Goal: Entertainment & Leisure: Browse casually

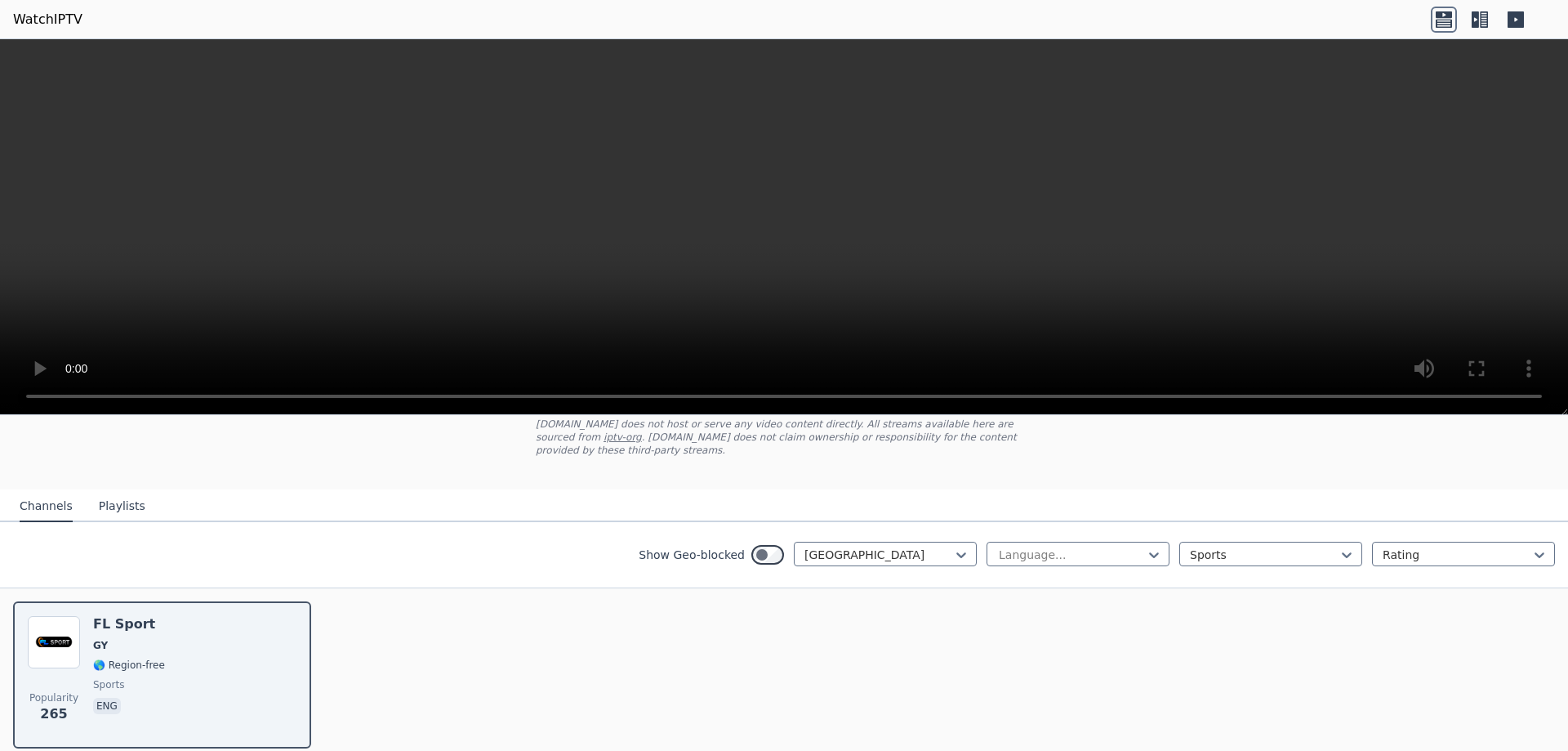
scroll to position [157, 0]
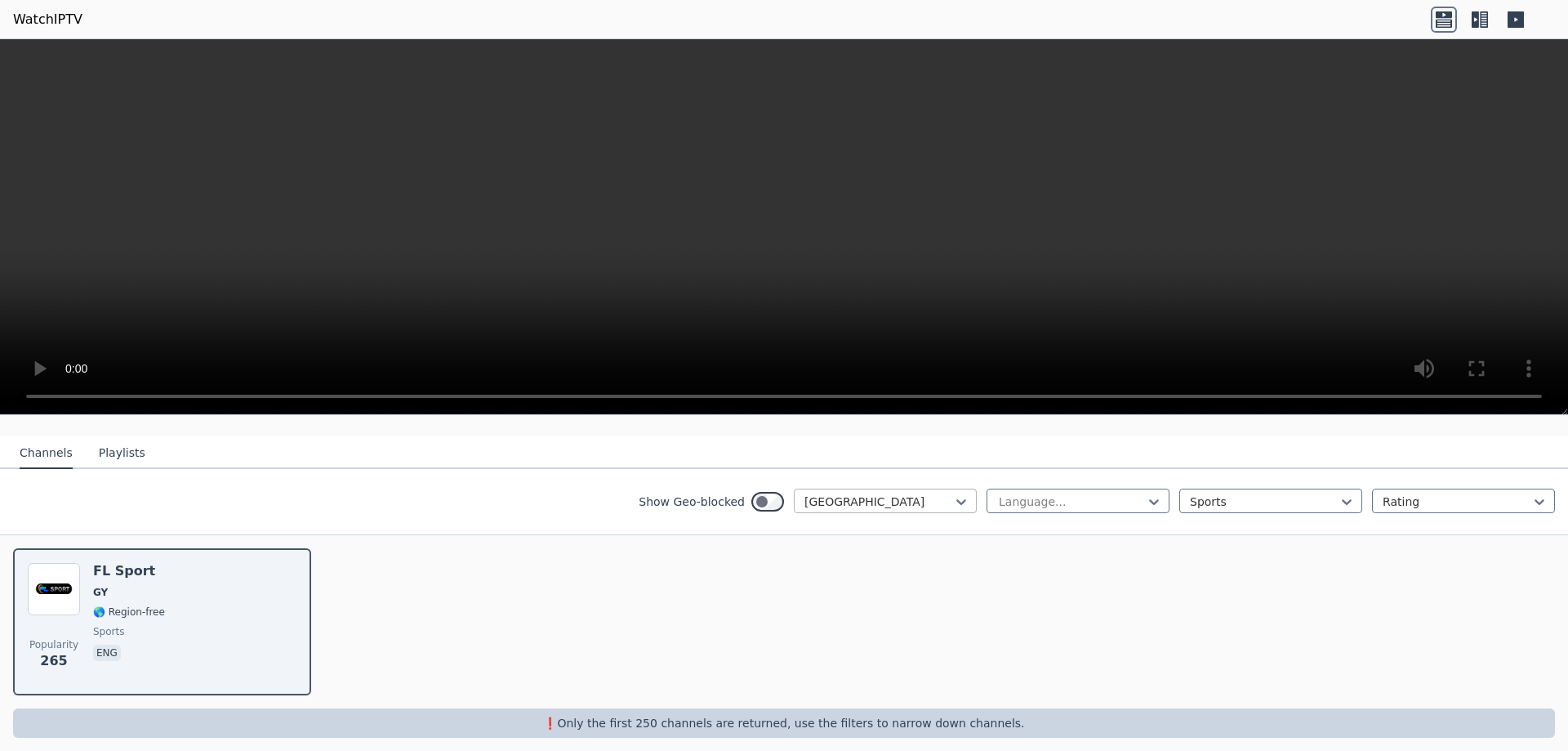
click at [870, 493] on div at bounding box center [879, 502] width 149 height 17
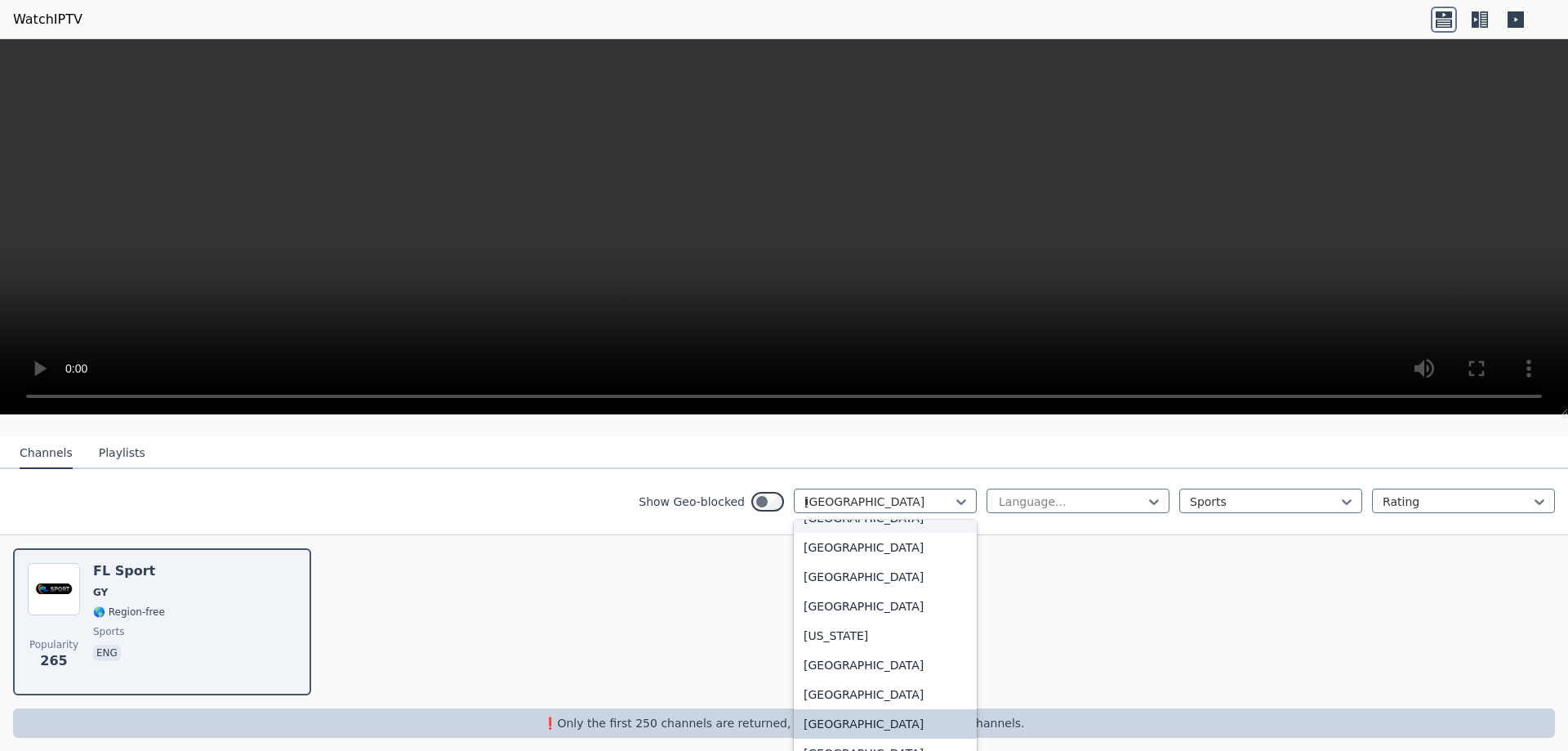
scroll to position [196, 0]
type input "**"
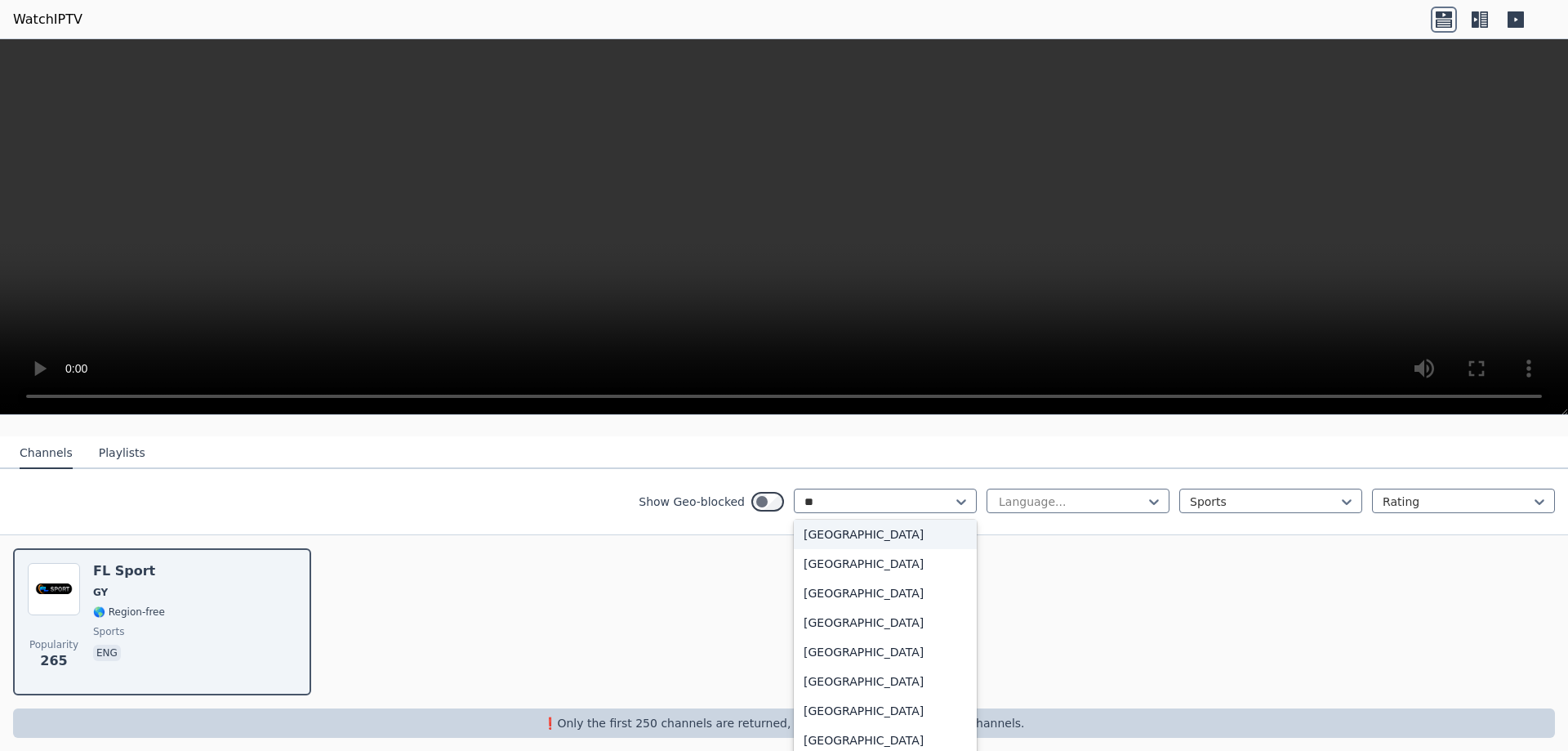
scroll to position [0, 0]
click at [826, 582] on div "[GEOGRAPHIC_DATA]" at bounding box center [885, 596] width 183 height 29
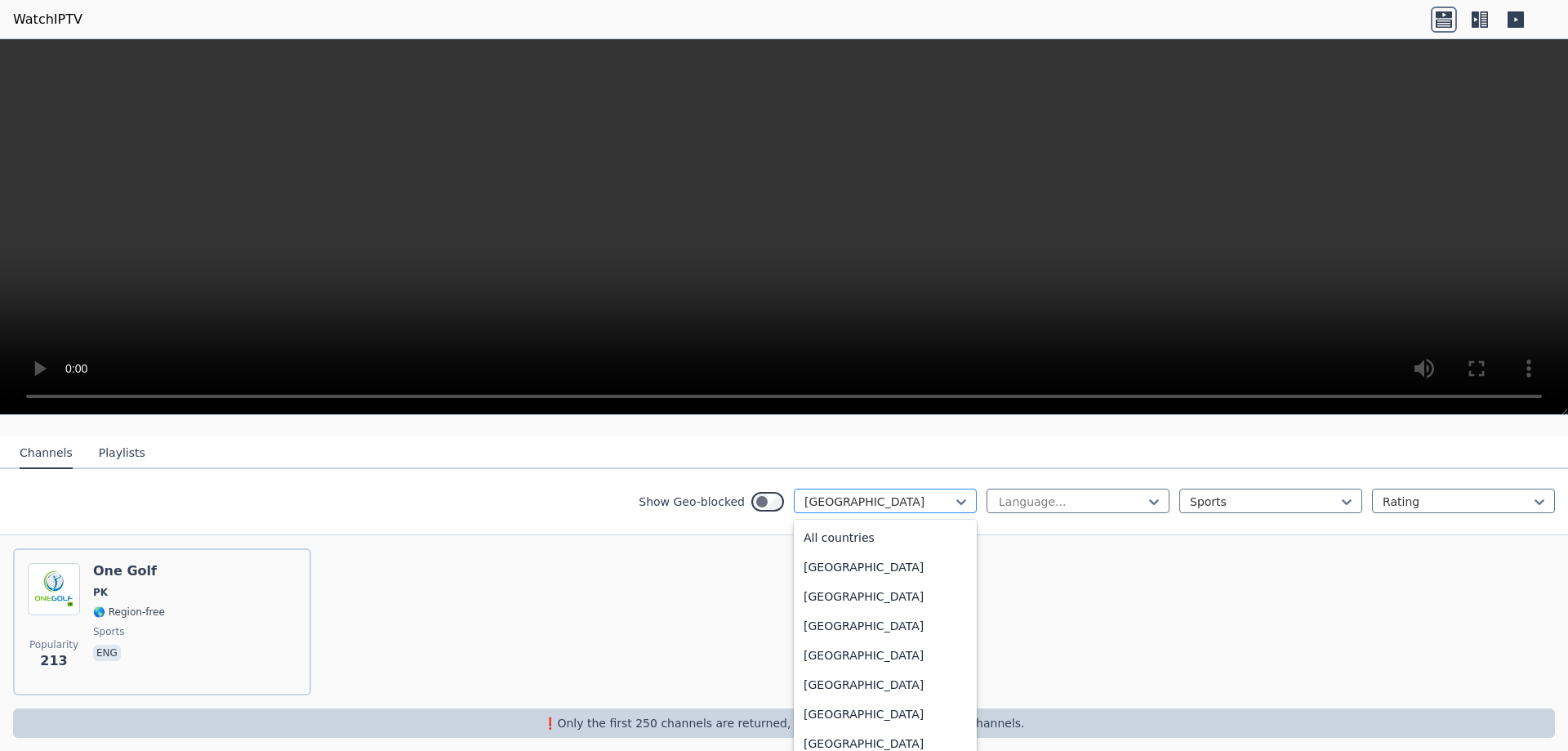
click at [849, 493] on div at bounding box center [879, 502] width 149 height 17
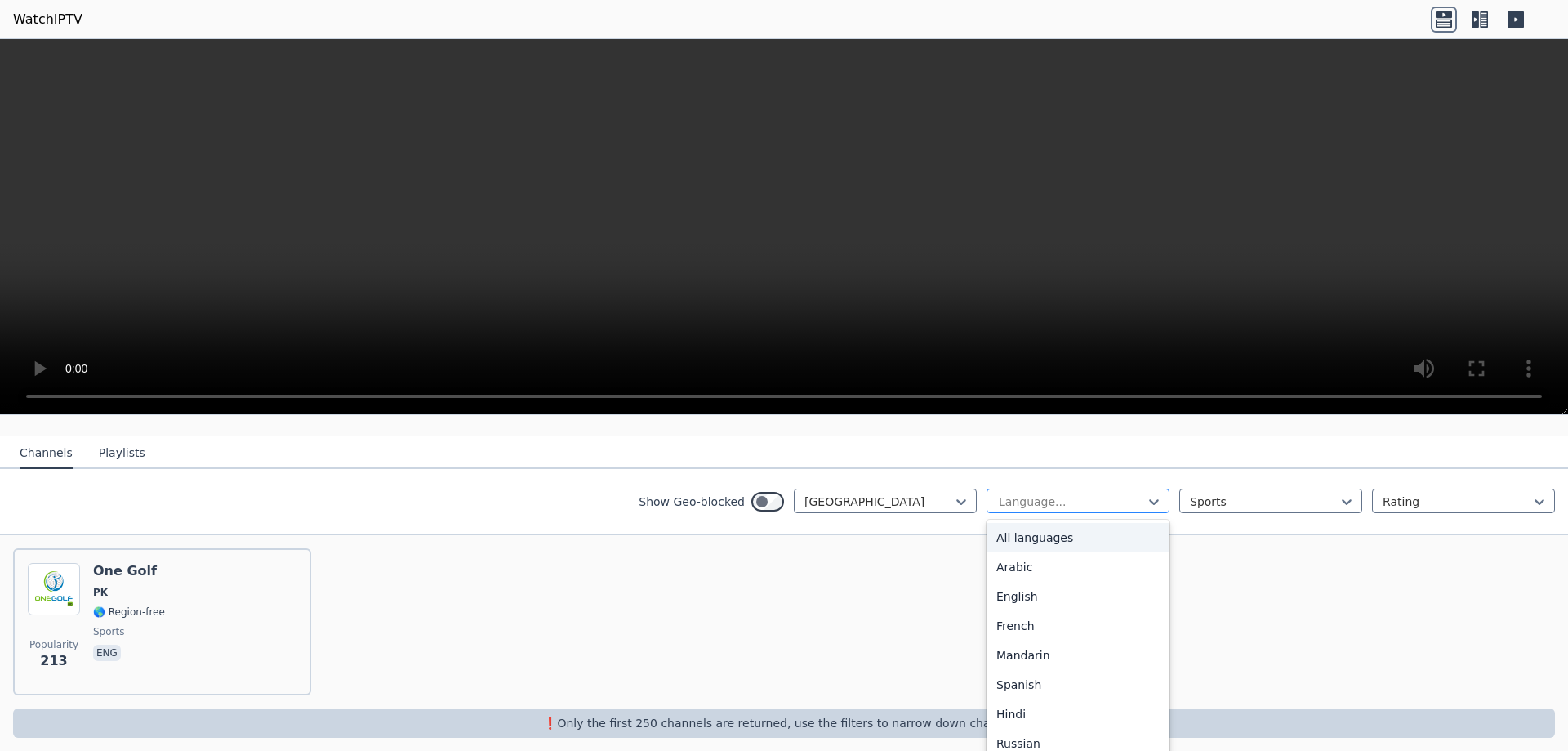
click at [1059, 493] on div at bounding box center [1072, 502] width 149 height 17
click at [99, 443] on button "Playlists" at bounding box center [121, 454] width 47 height 31
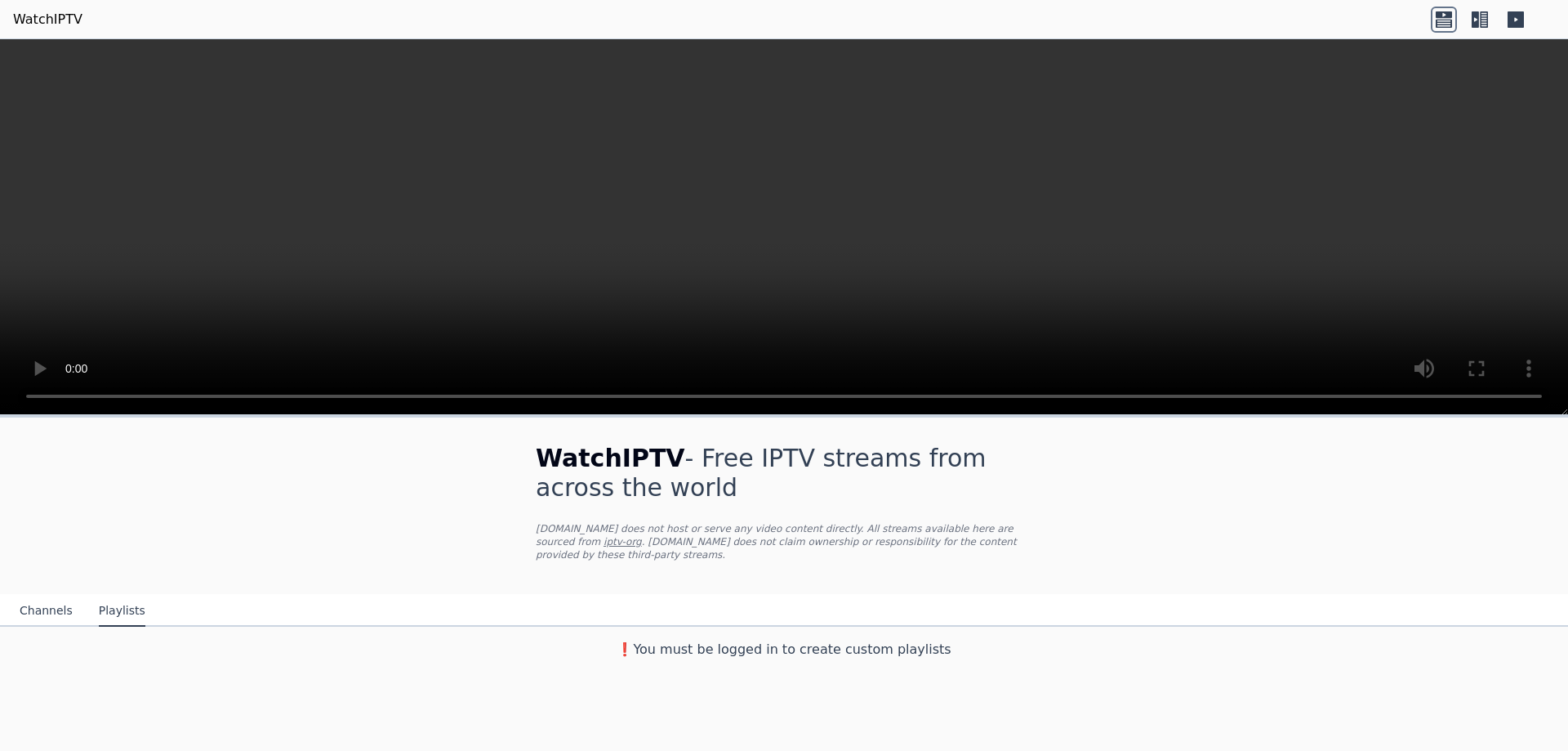
click at [28, 606] on button "Channels" at bounding box center [46, 611] width 53 height 31
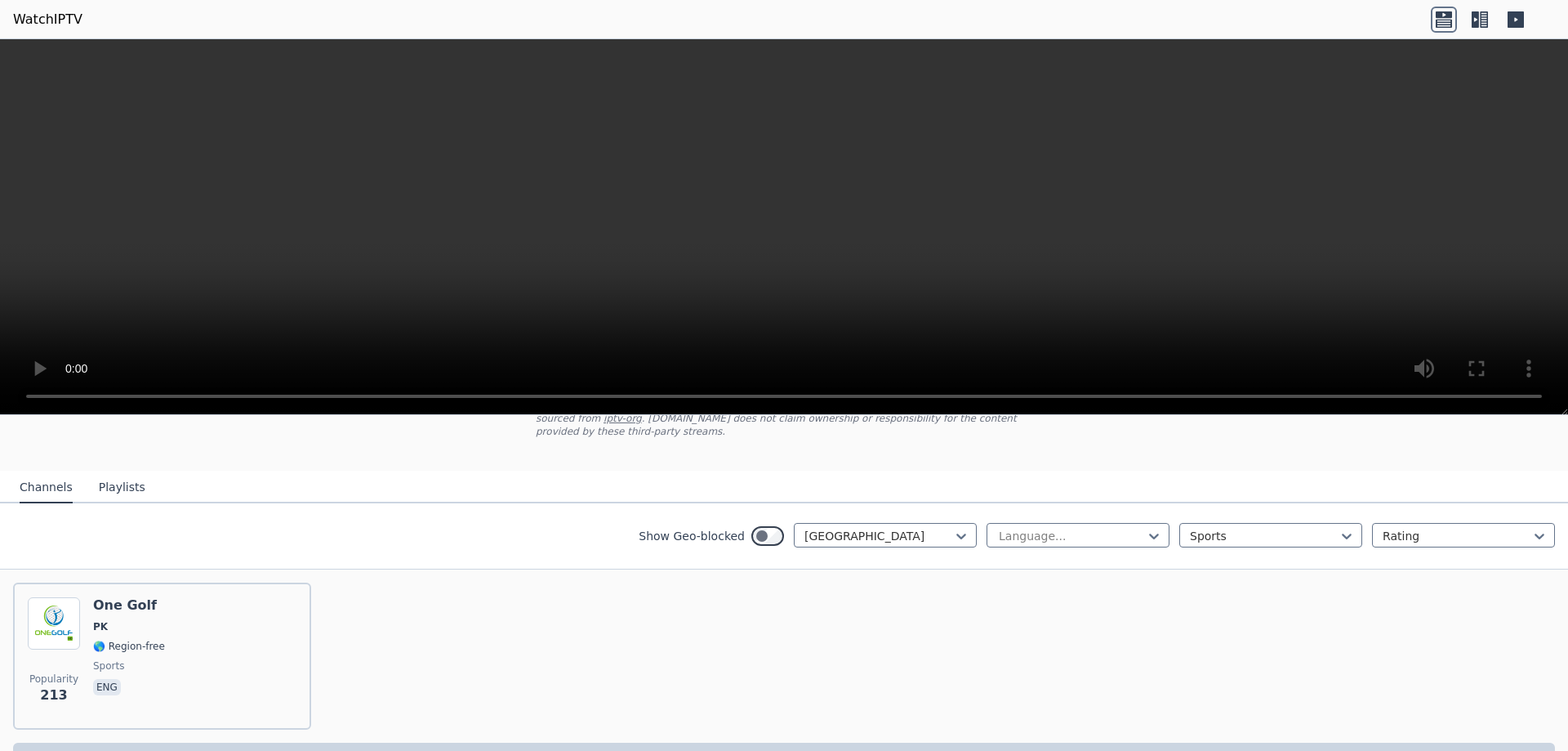
scroll to position [157, 0]
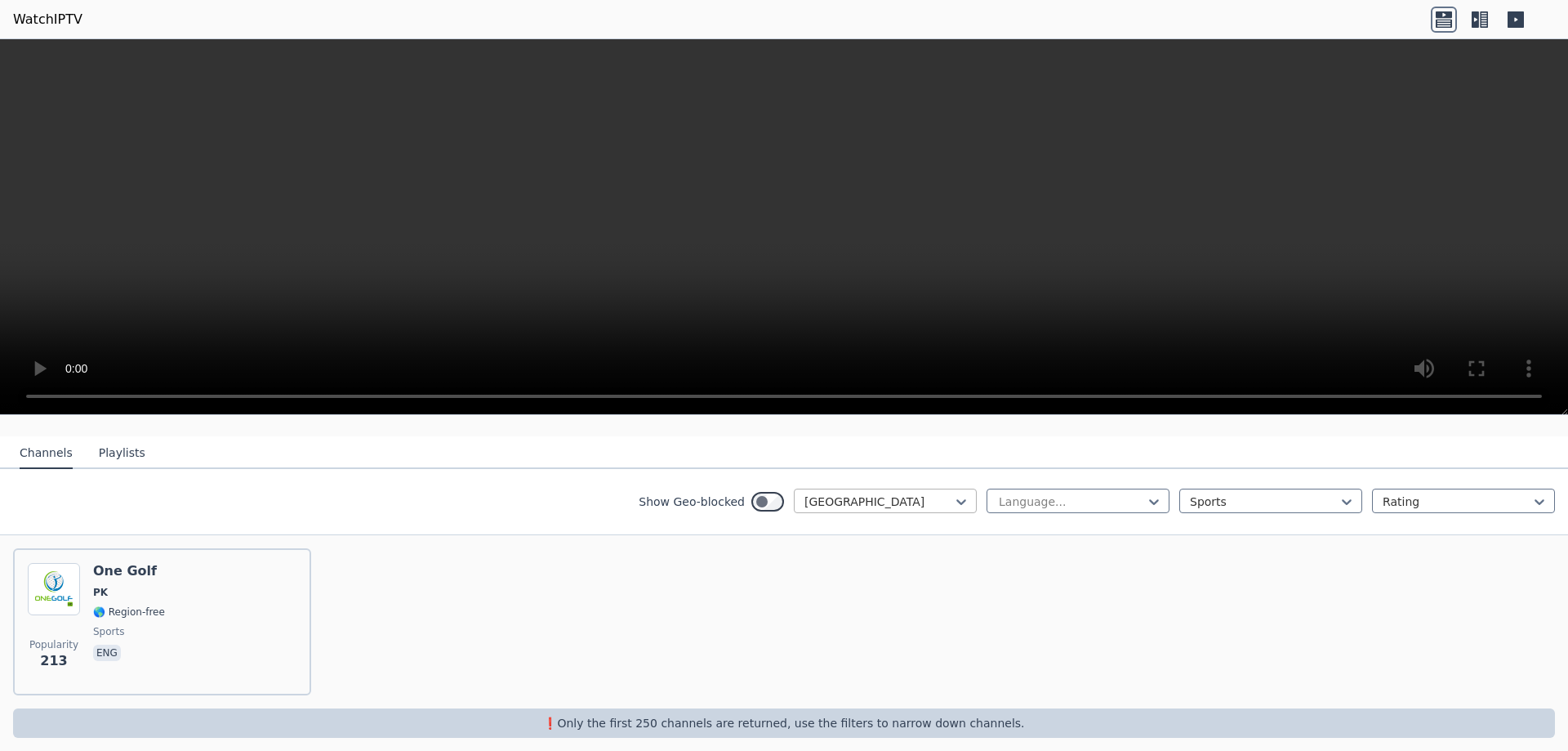
click at [930, 493] on div at bounding box center [879, 502] width 149 height 17
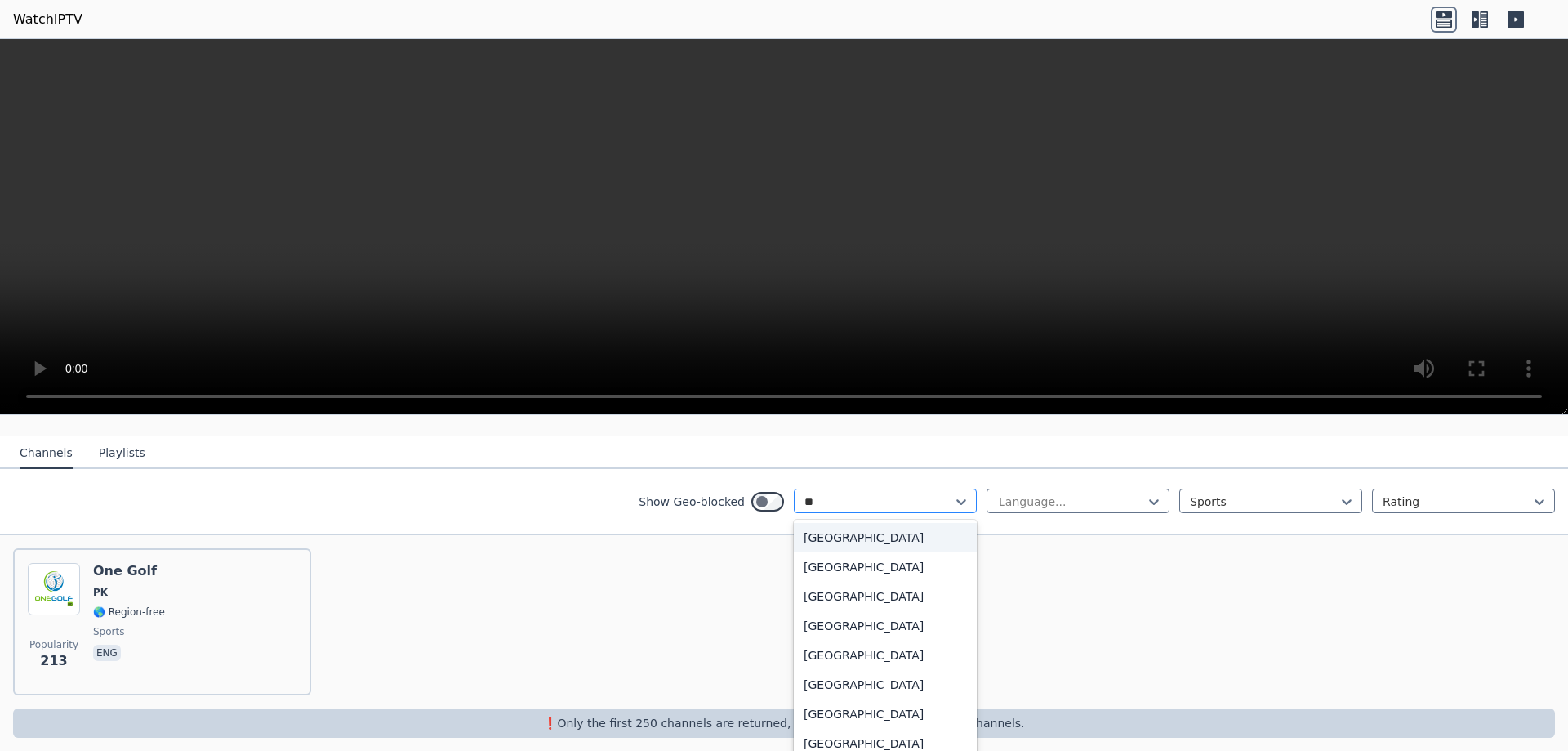
type input "*"
type input "***"
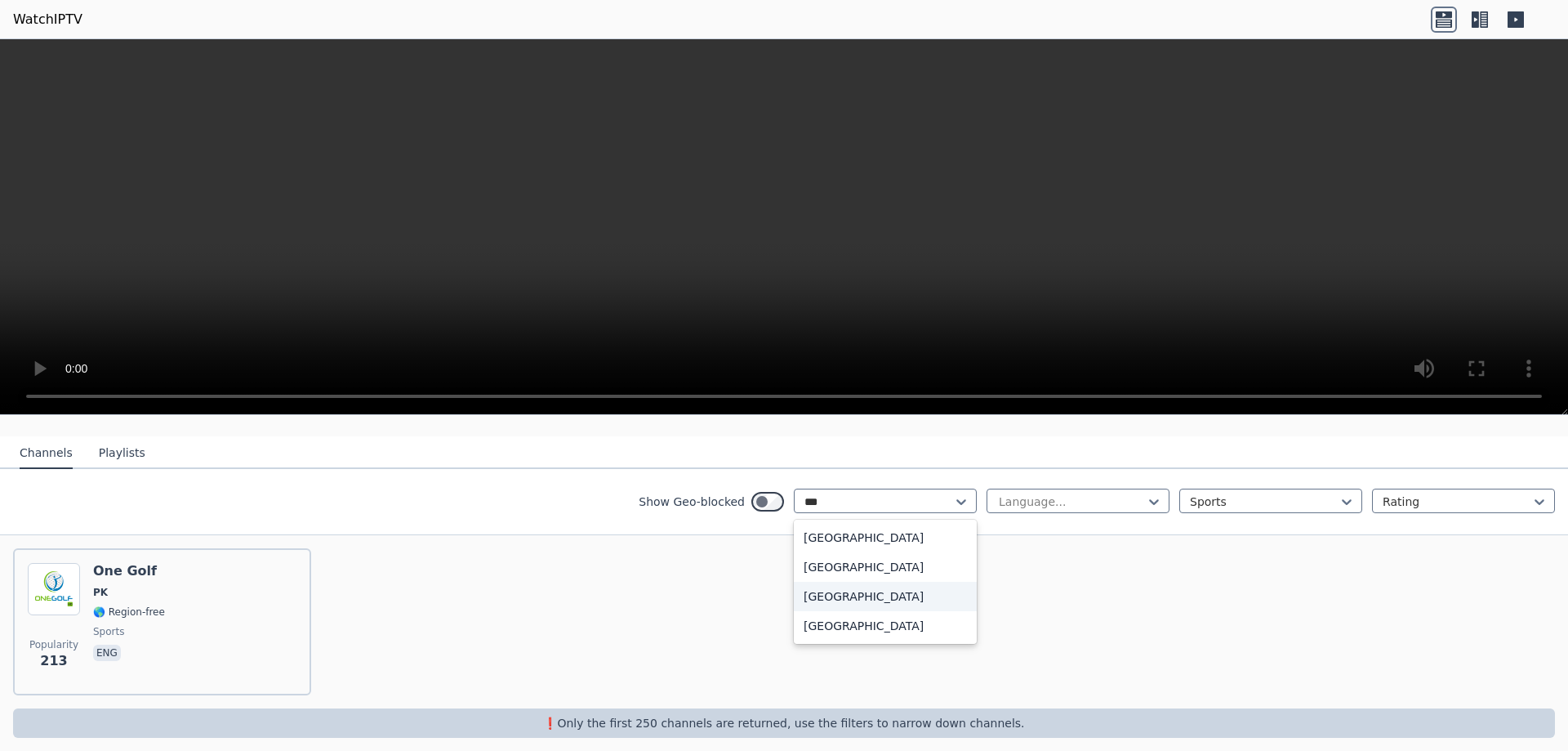
click at [855, 582] on div "[GEOGRAPHIC_DATA]" at bounding box center [885, 596] width 183 height 29
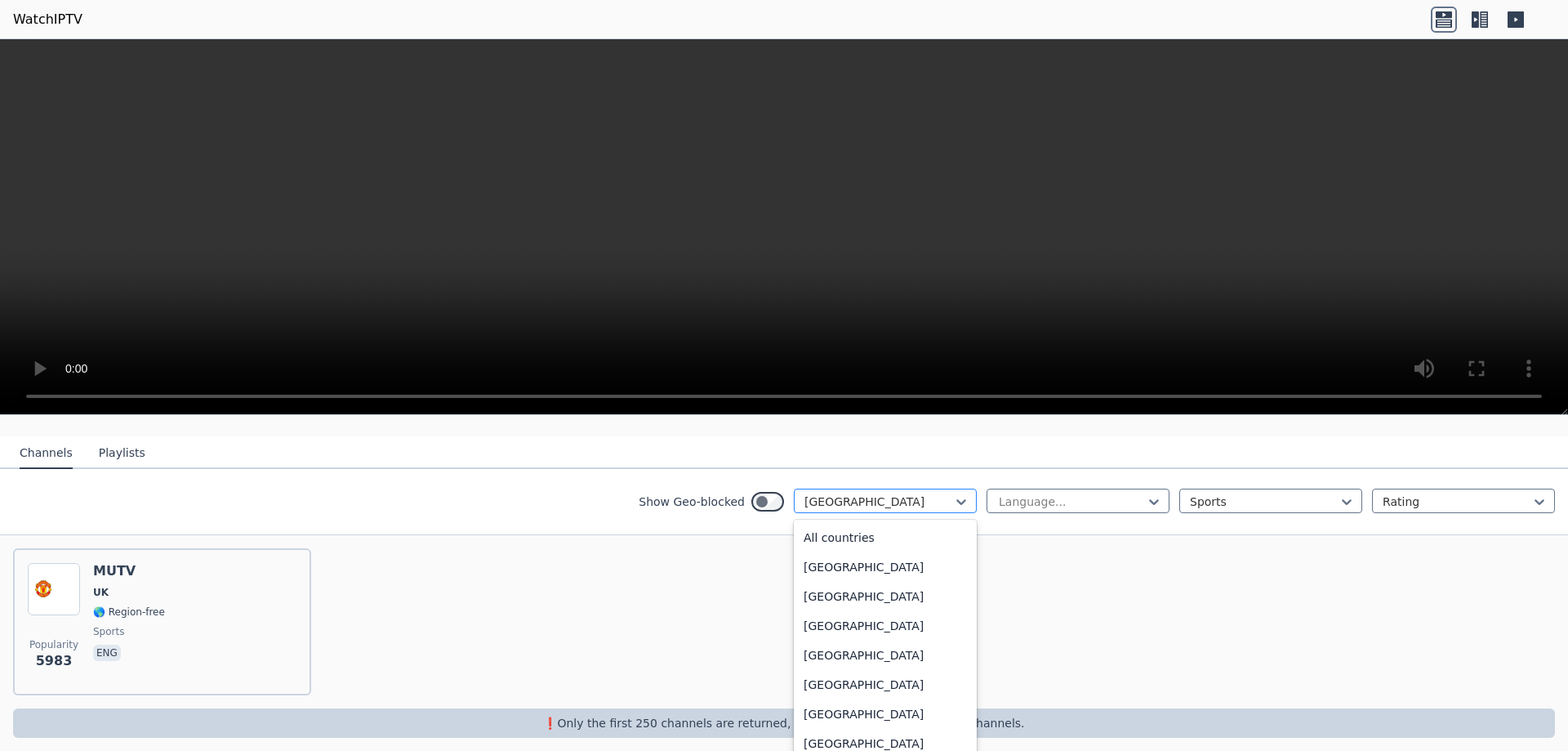
click at [923, 495] on div at bounding box center [879, 502] width 149 height 17
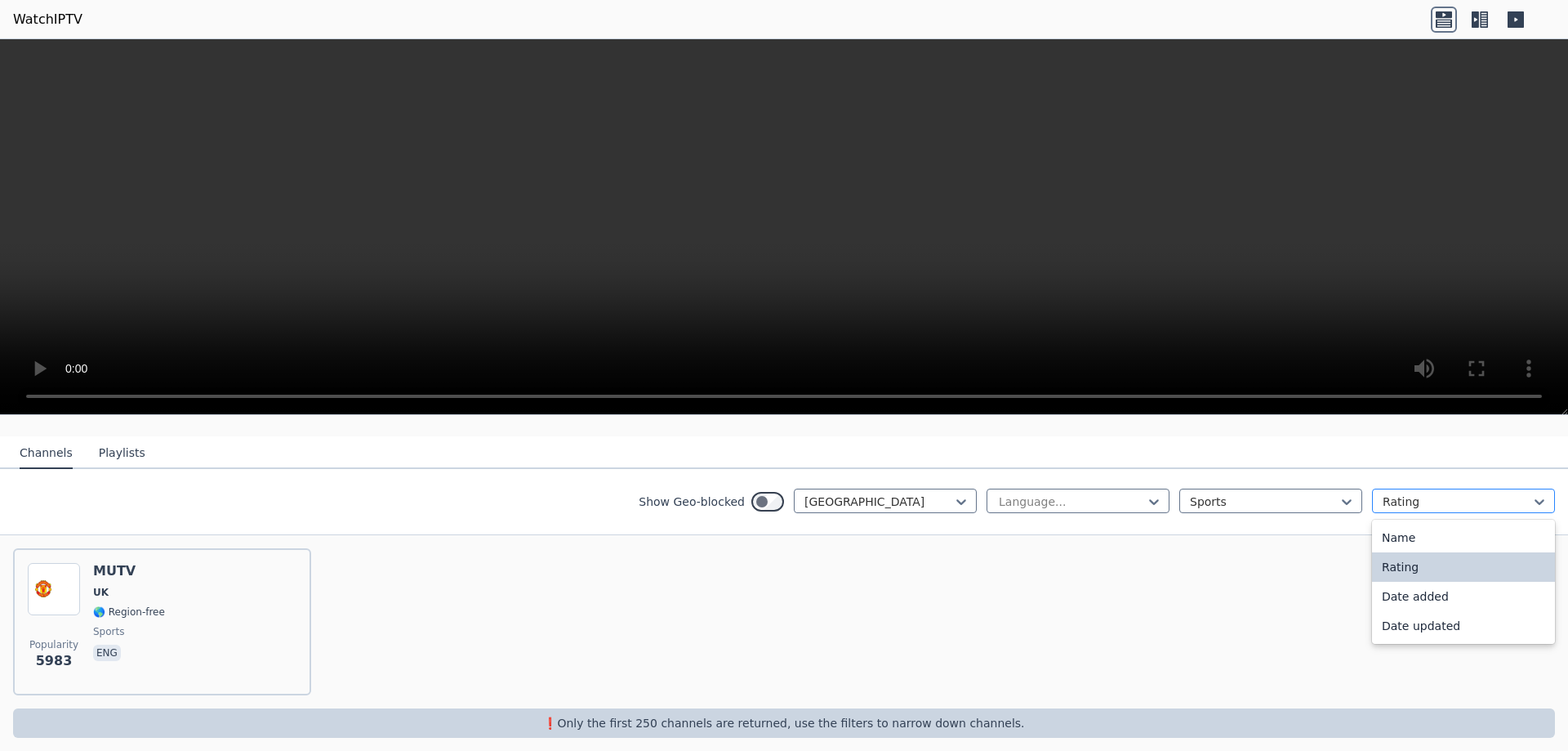
click at [1402, 493] on div at bounding box center [1458, 502] width 149 height 17
click at [1417, 523] on div "Name" at bounding box center [1463, 537] width 183 height 29
click at [1262, 499] on div "Sports" at bounding box center [1271, 501] width 183 height 25
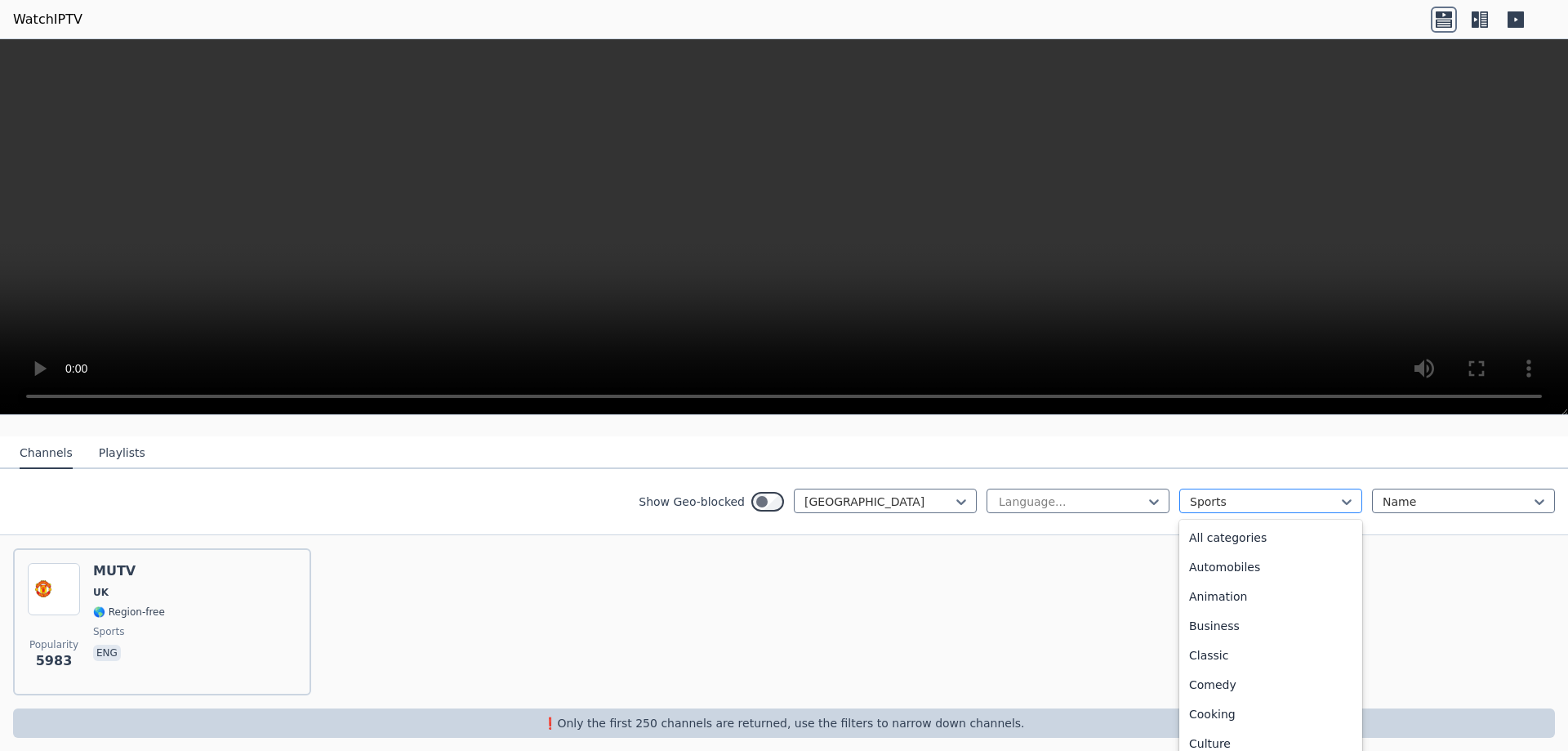
scroll to position [503, 0]
click at [1201, 728] on div "Sports" at bounding box center [1271, 740] width 183 height 29
click at [1031, 493] on div at bounding box center [1072, 502] width 149 height 17
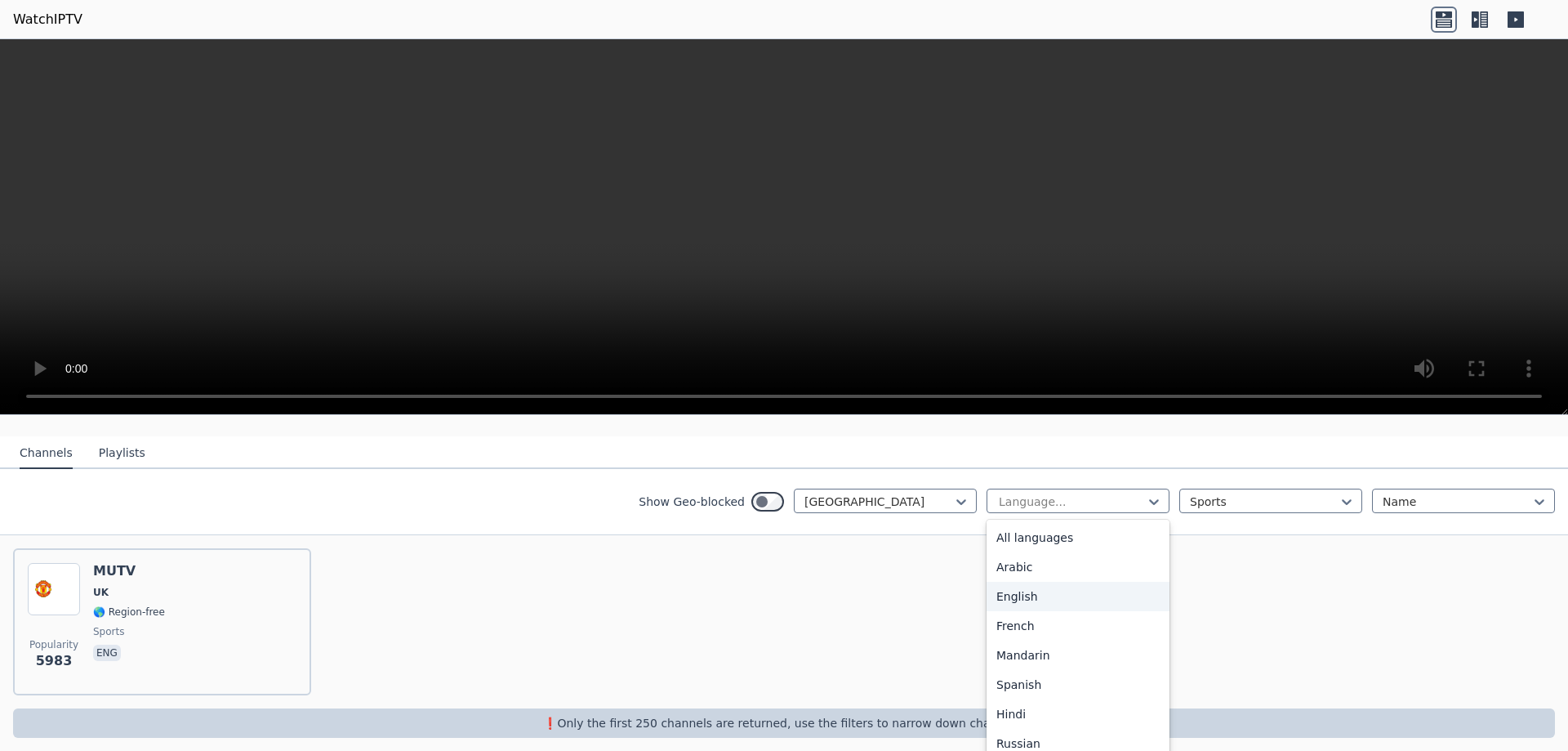
click at [1026, 584] on div "English" at bounding box center [1078, 596] width 183 height 29
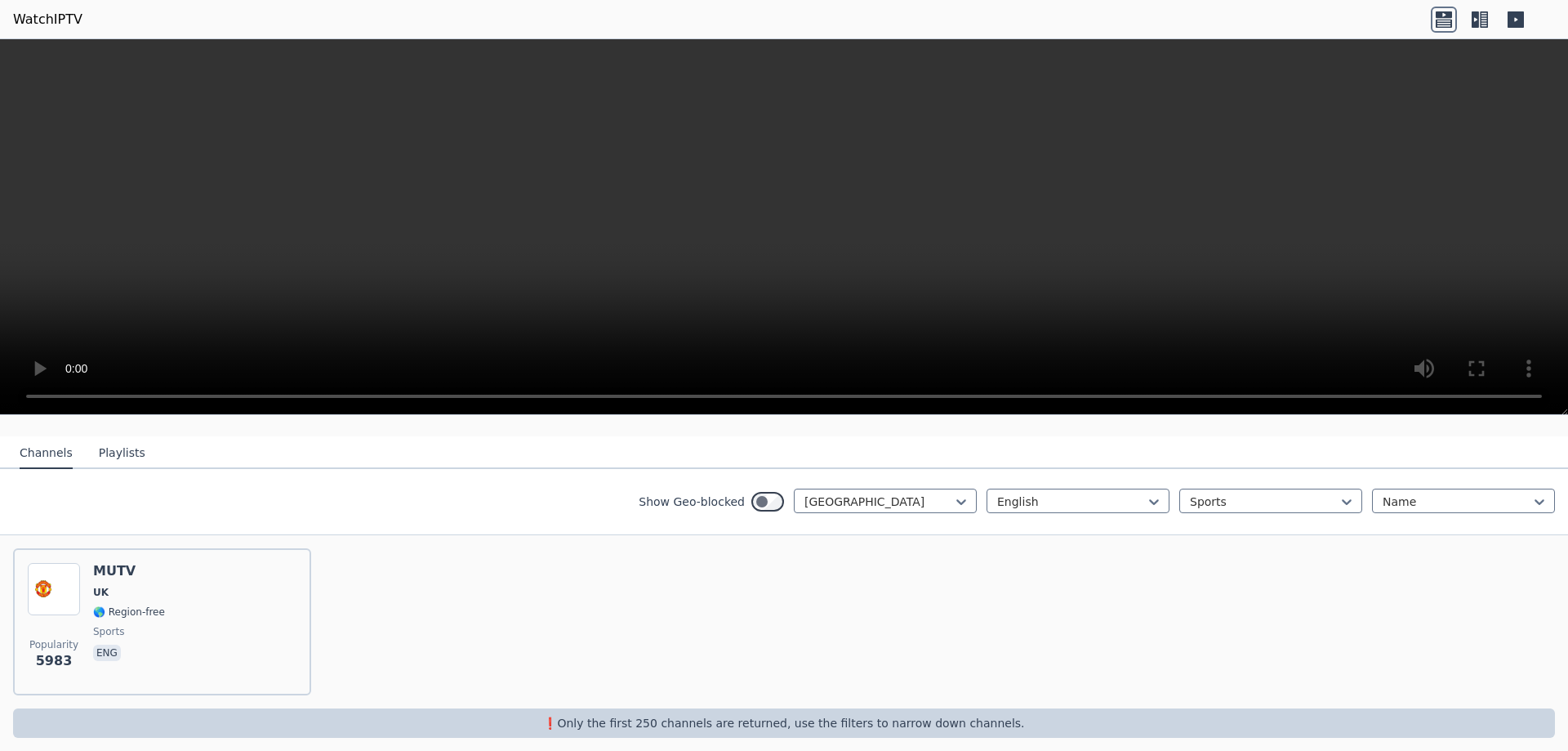
click at [739, 493] on label "Show Geo-blocked" at bounding box center [691, 502] width 106 height 17
click at [1478, 23] on icon at bounding box center [1476, 19] width 7 height 17
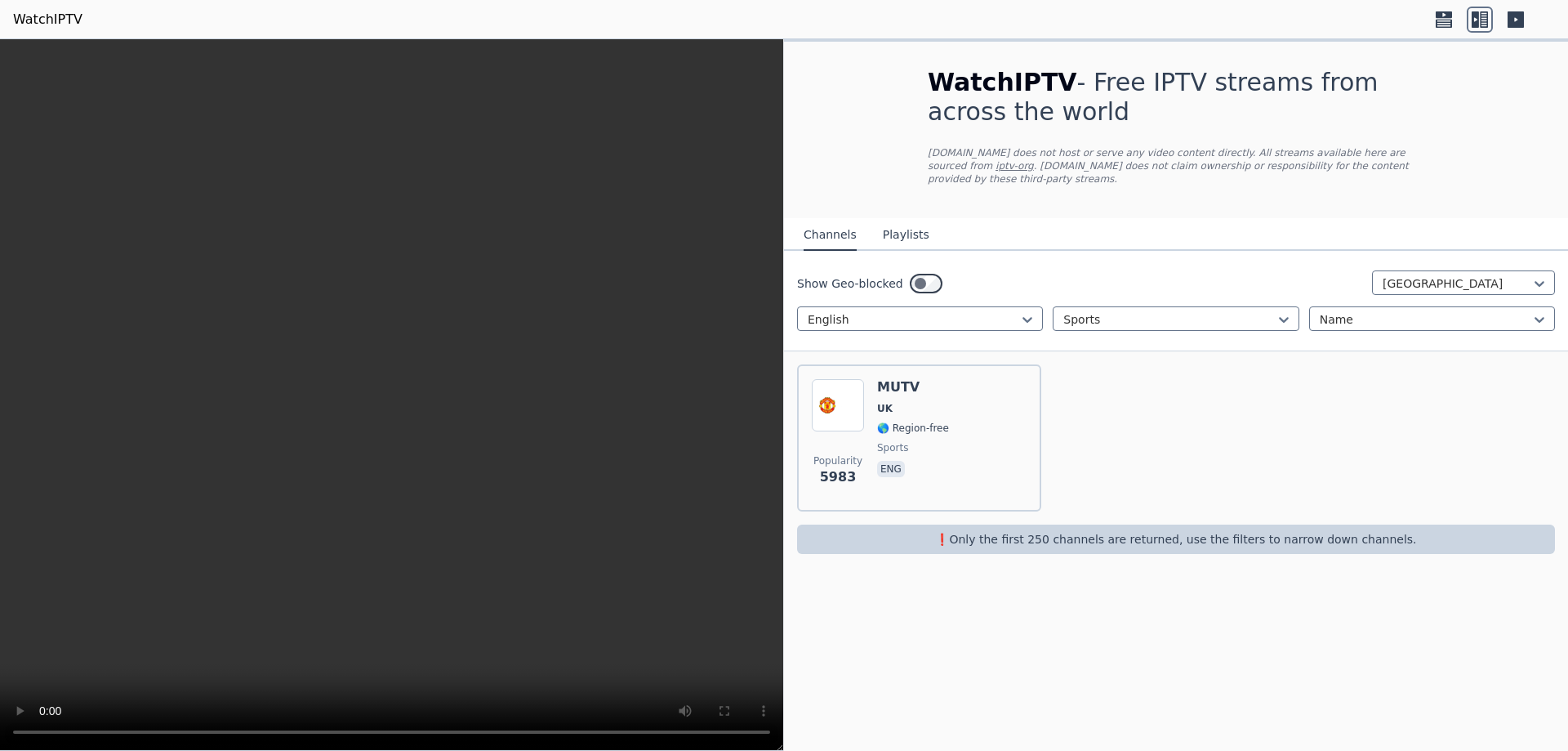
click at [1521, 18] on icon at bounding box center [1516, 19] width 17 height 17
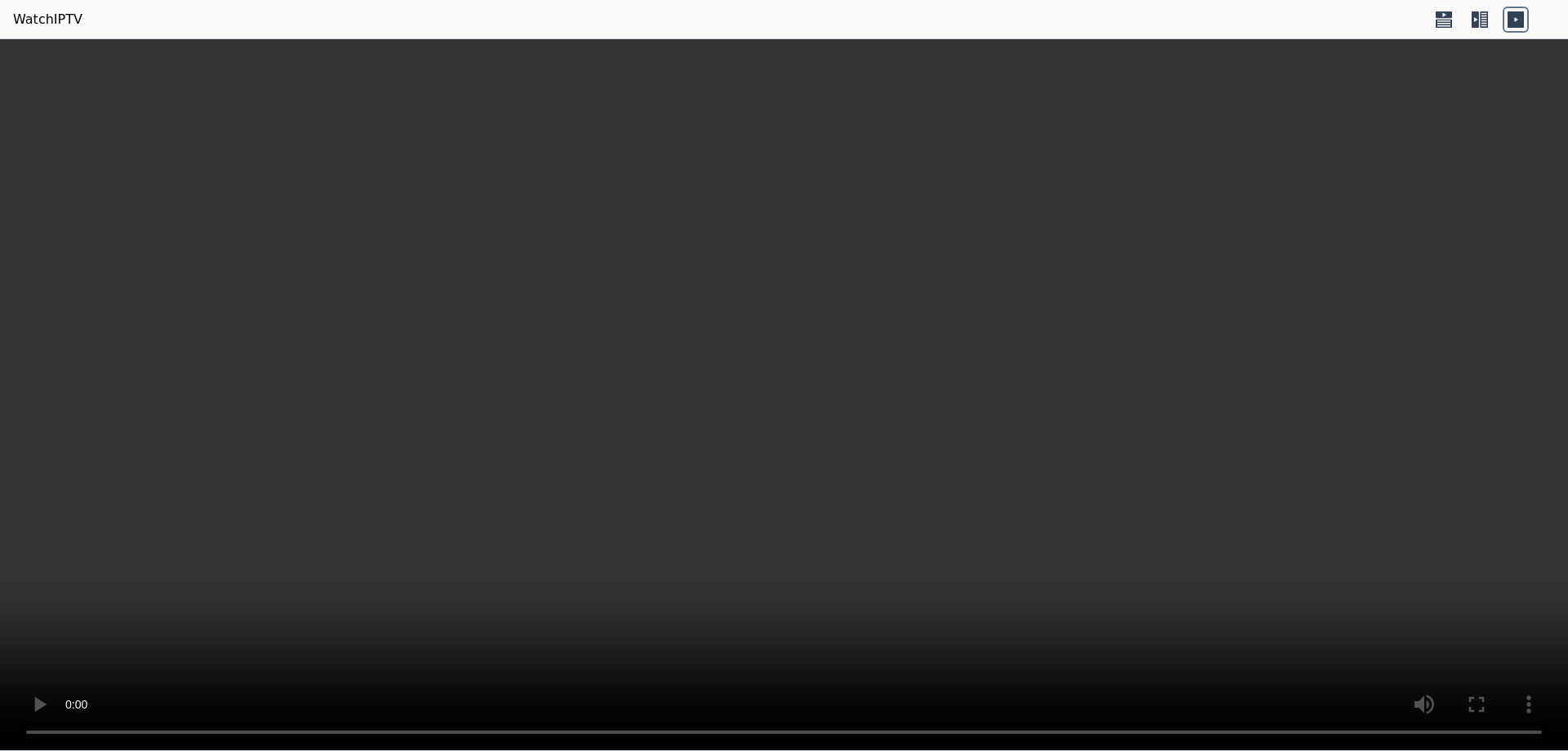
click at [1482, 26] on icon at bounding box center [1480, 19] width 26 height 26
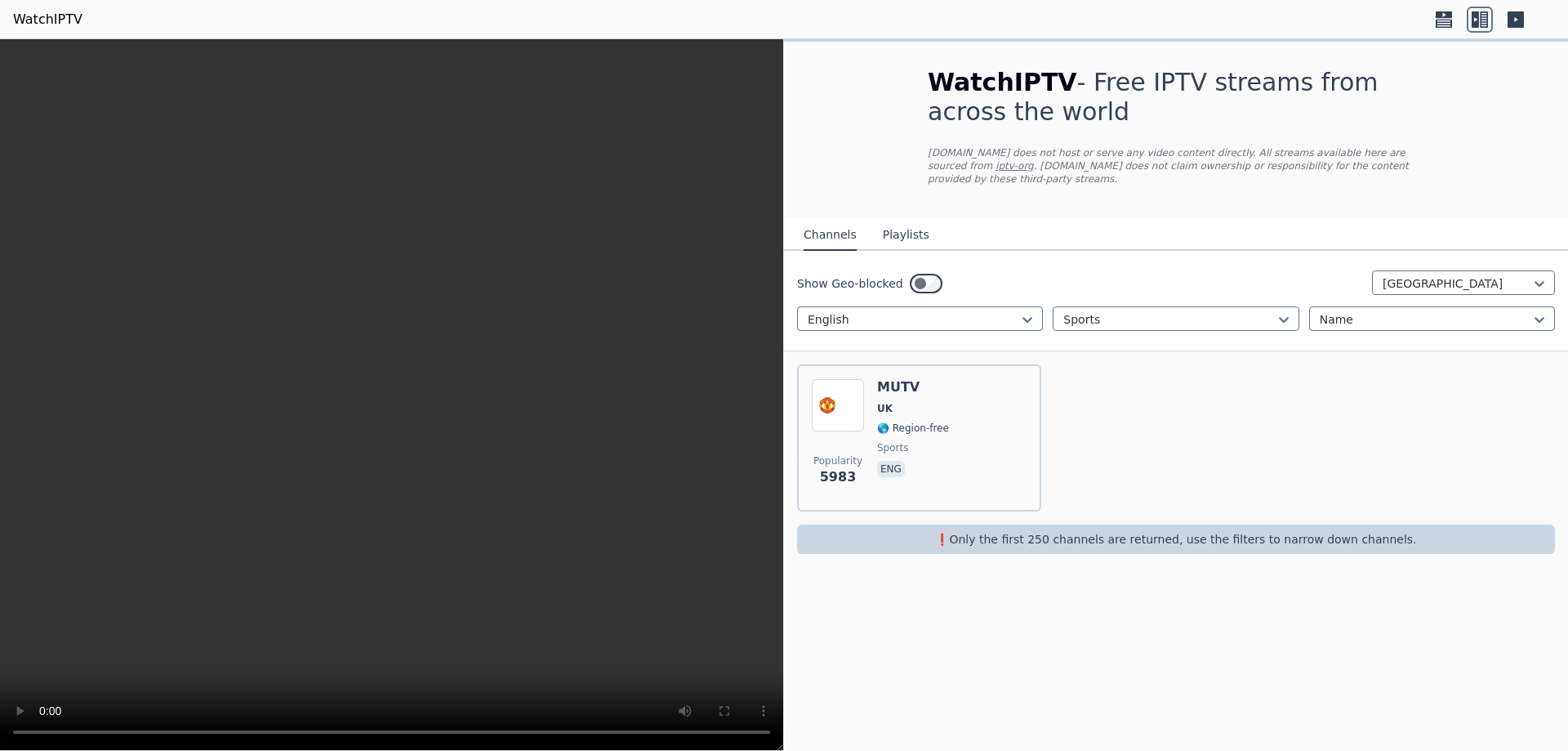
click at [1445, 19] on icon at bounding box center [1445, 22] width 17 height 8
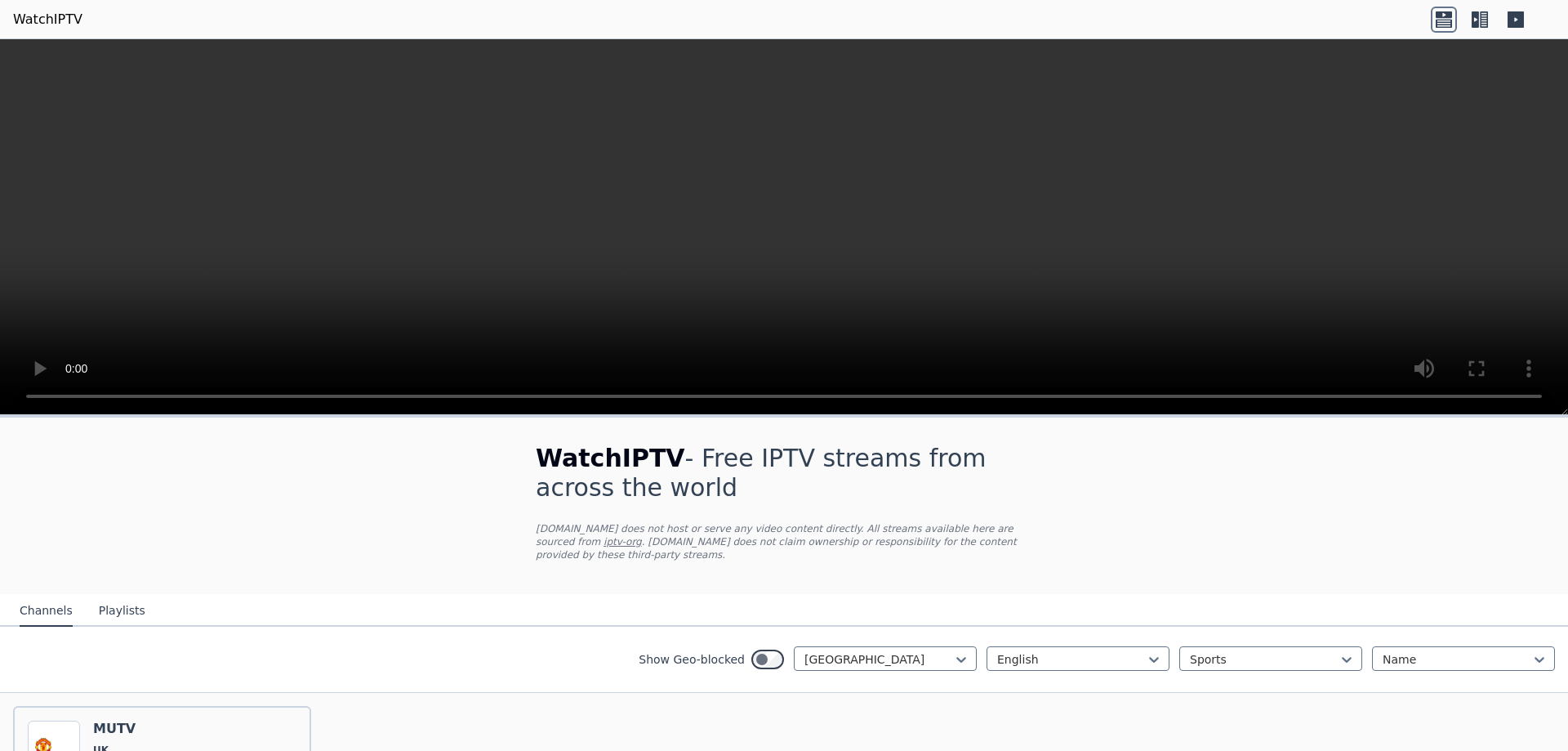
click at [1471, 18] on icon at bounding box center [1480, 19] width 26 height 26
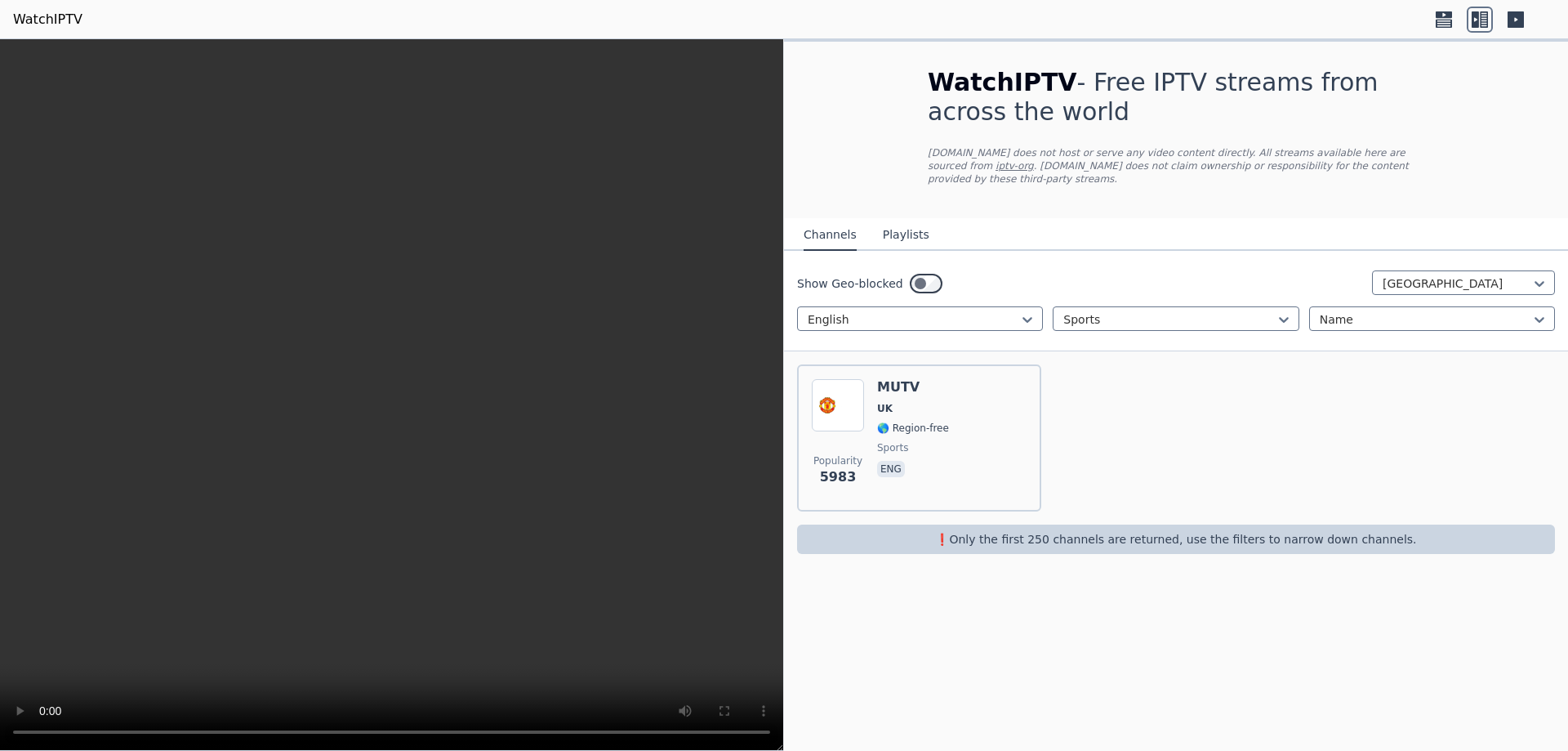
click at [28, 22] on link "WatchIPTV" at bounding box center [47, 19] width 69 height 19
click at [1487, 275] on div at bounding box center [1458, 283] width 149 height 17
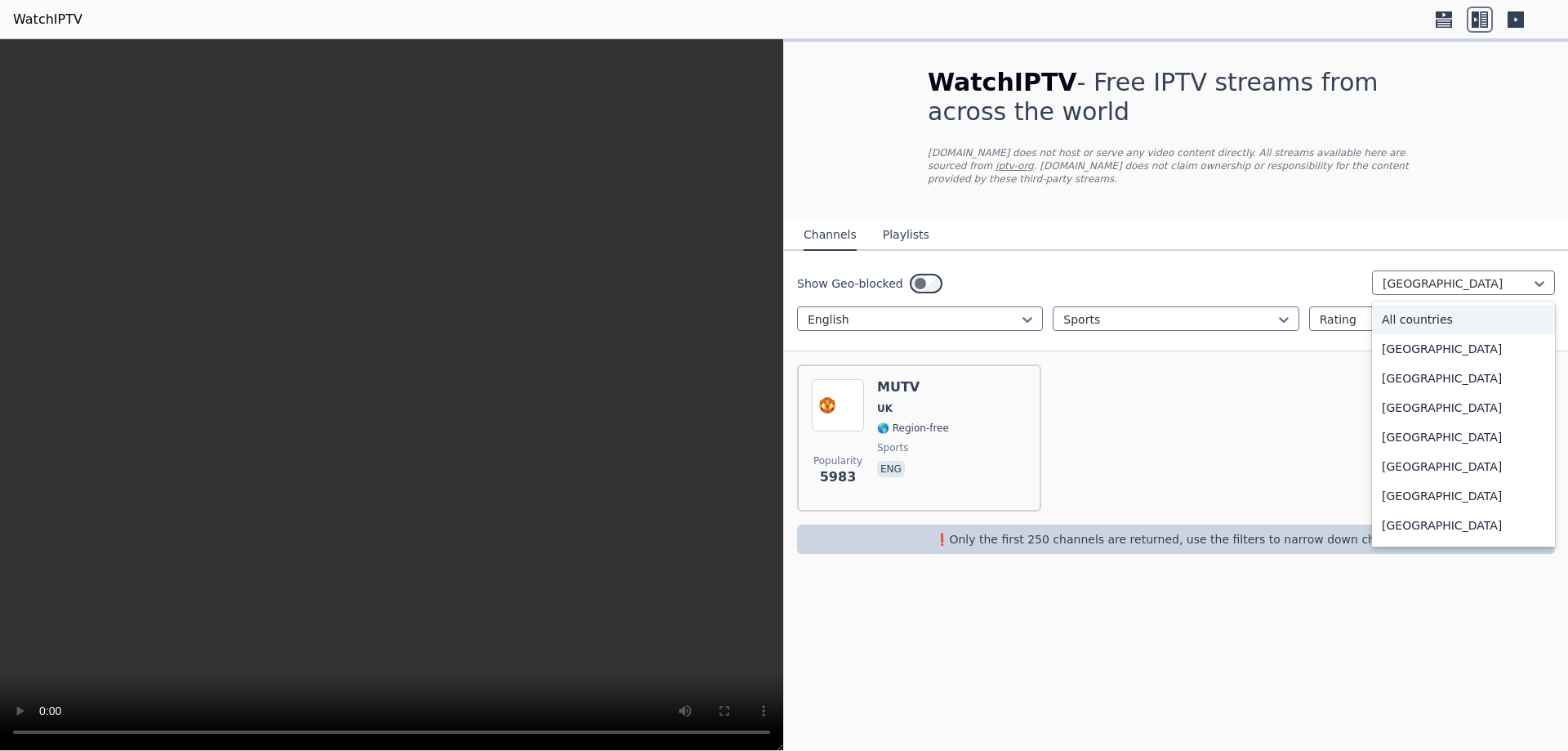
click at [1441, 305] on div "All countries" at bounding box center [1463, 319] width 183 height 29
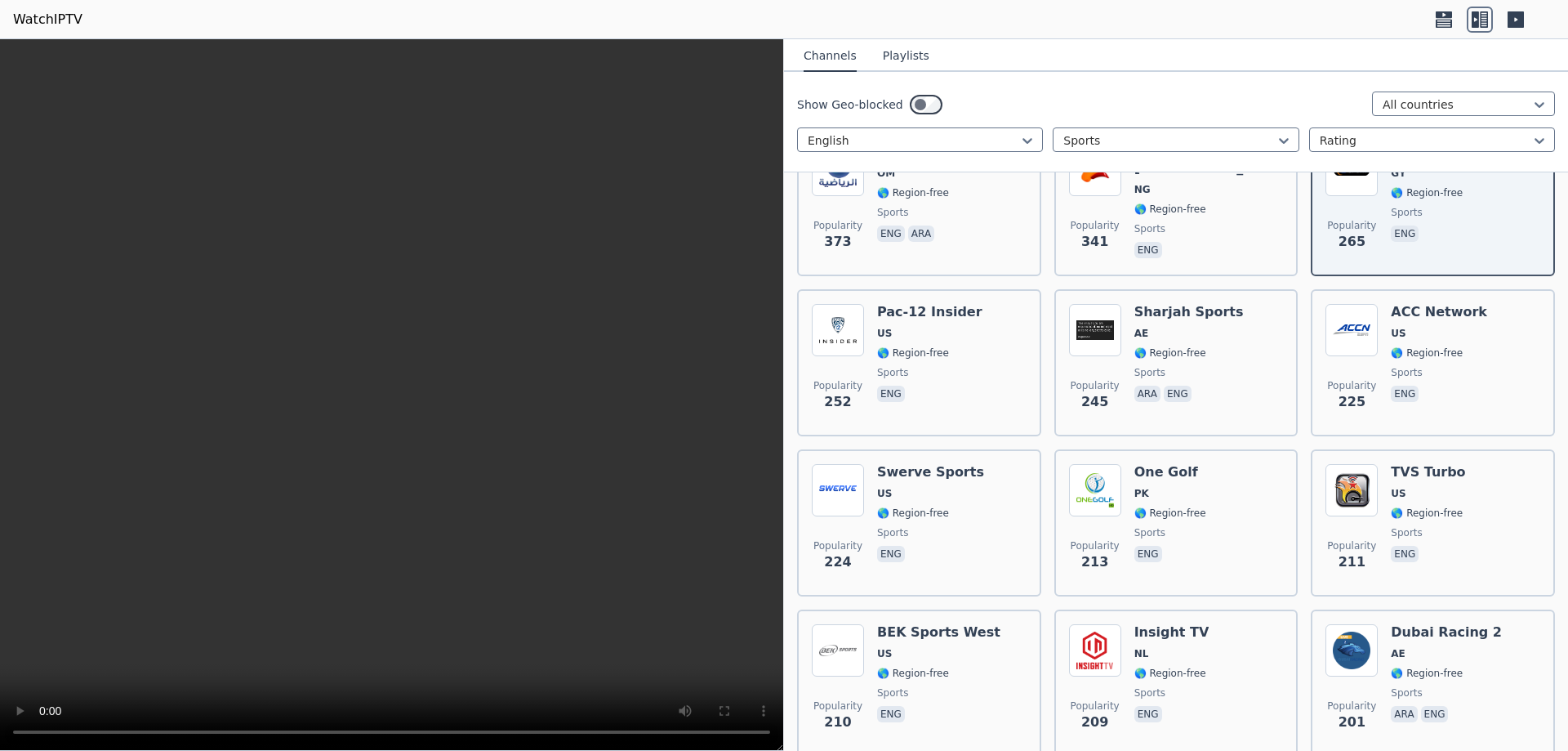
scroll to position [1095, 0]
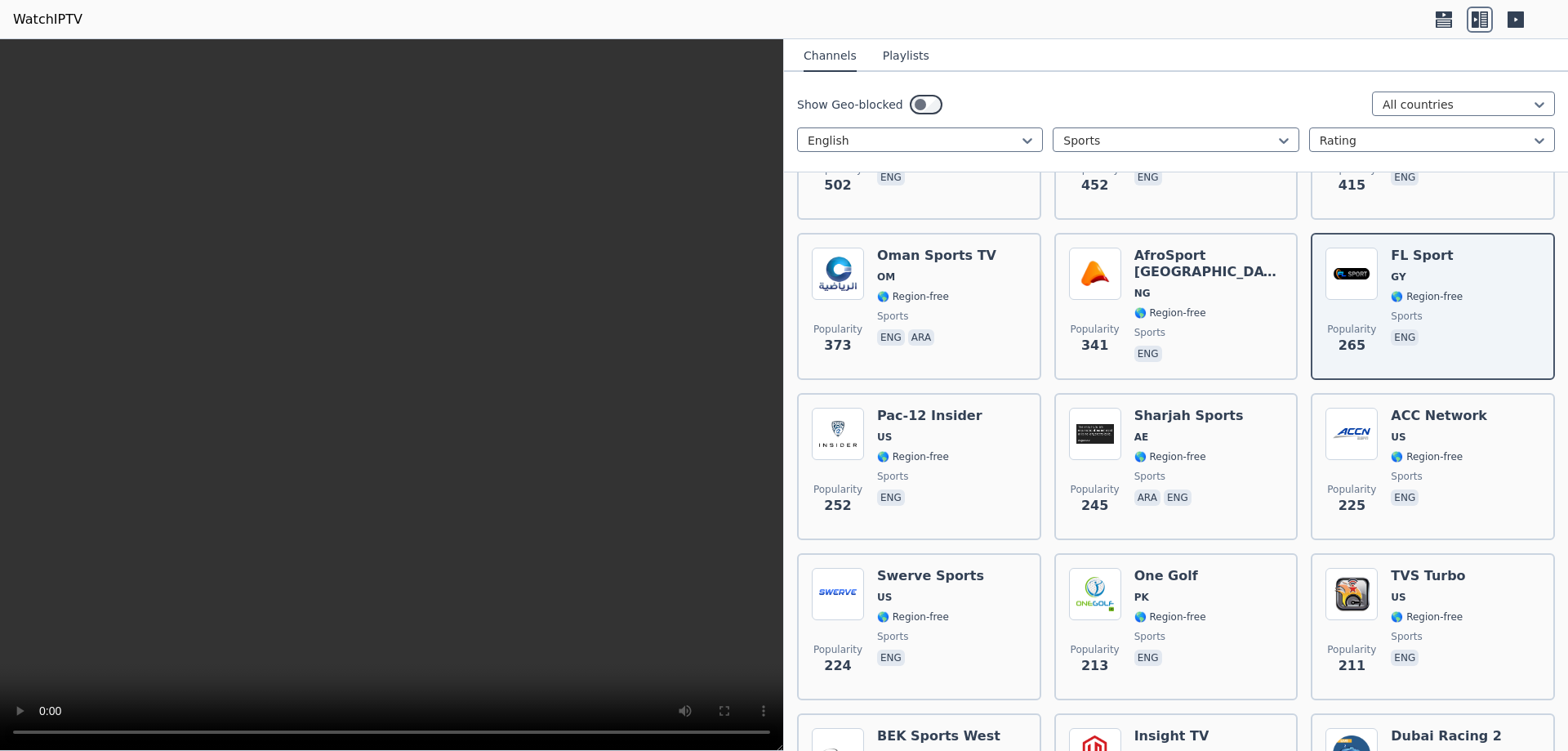
click at [1160, 412] on div "Sharjah Sports AE 🌎 Region-free sports ara eng" at bounding box center [1189, 467] width 110 height 118
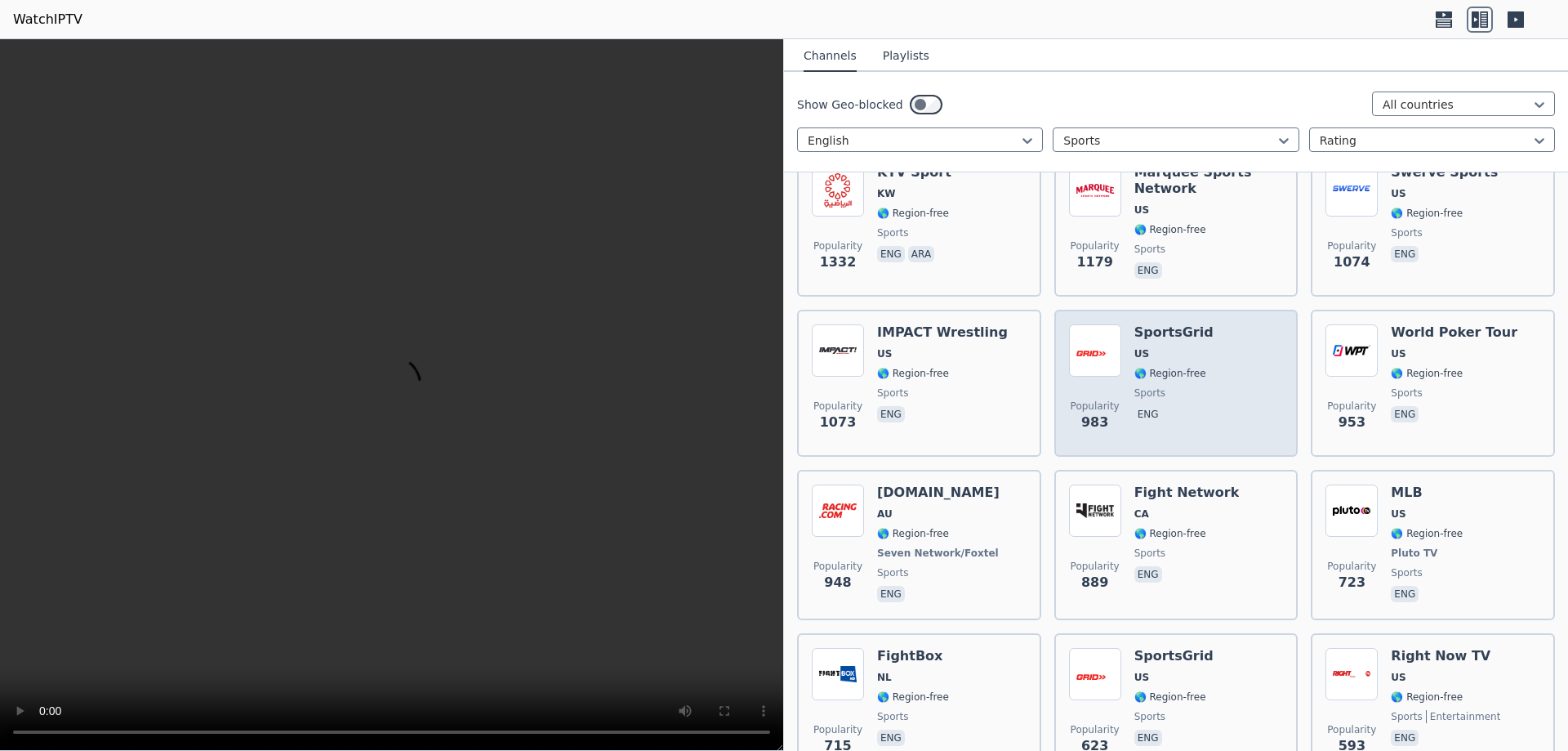
scroll to position [0, 0]
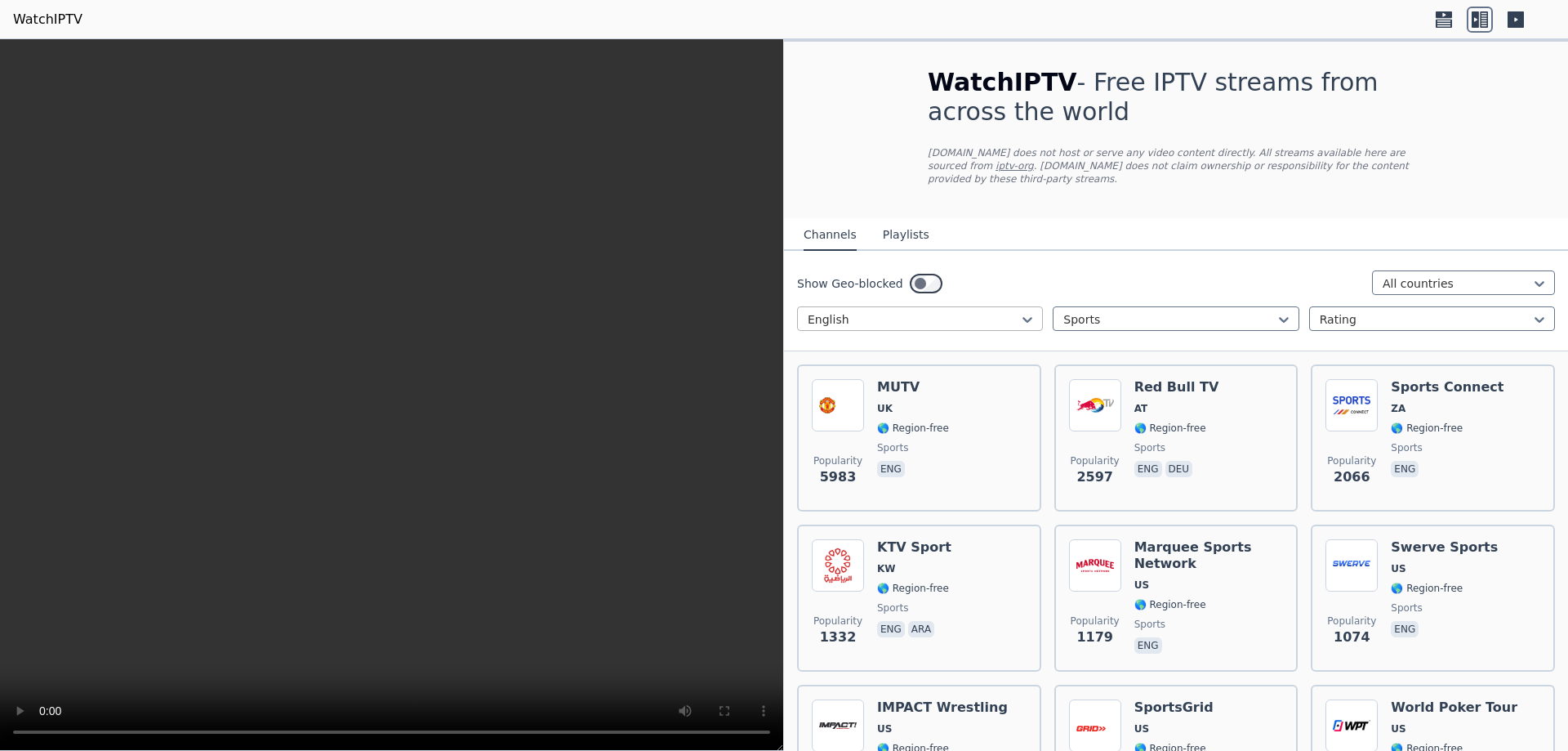
click at [982, 311] on div at bounding box center [914, 319] width 212 height 17
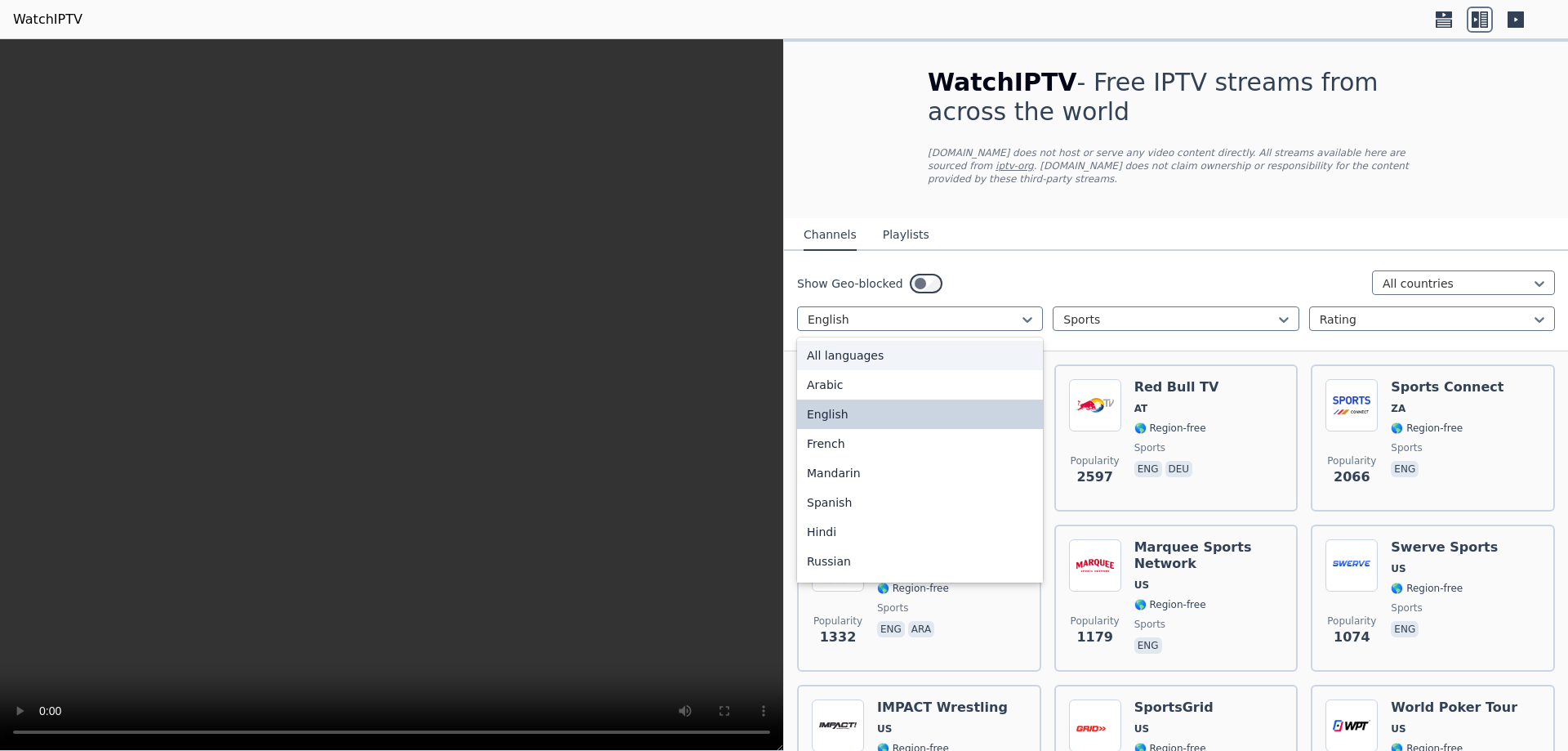
click at [865, 341] on div "All languages" at bounding box center [919, 355] width 246 height 29
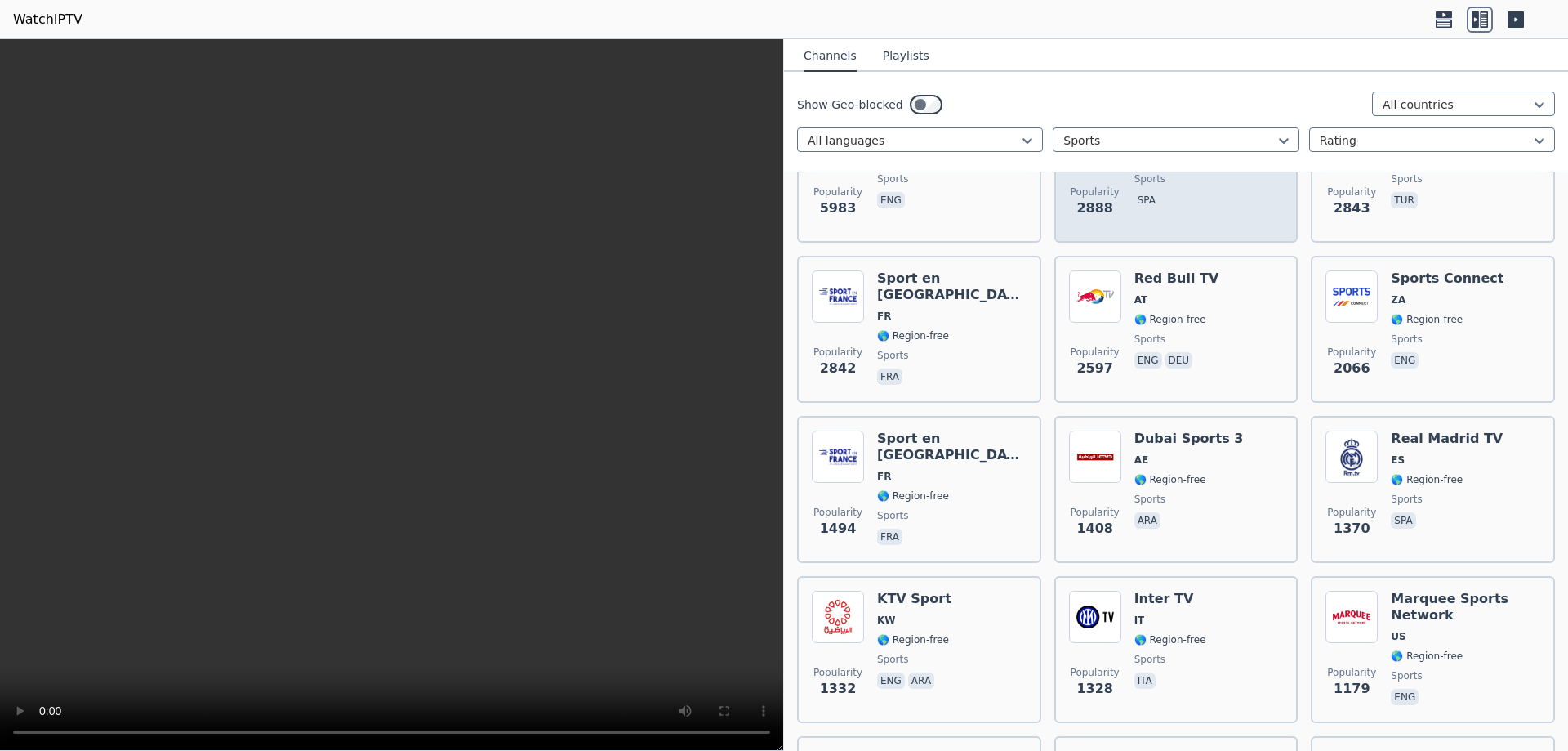
scroll to position [309, 0]
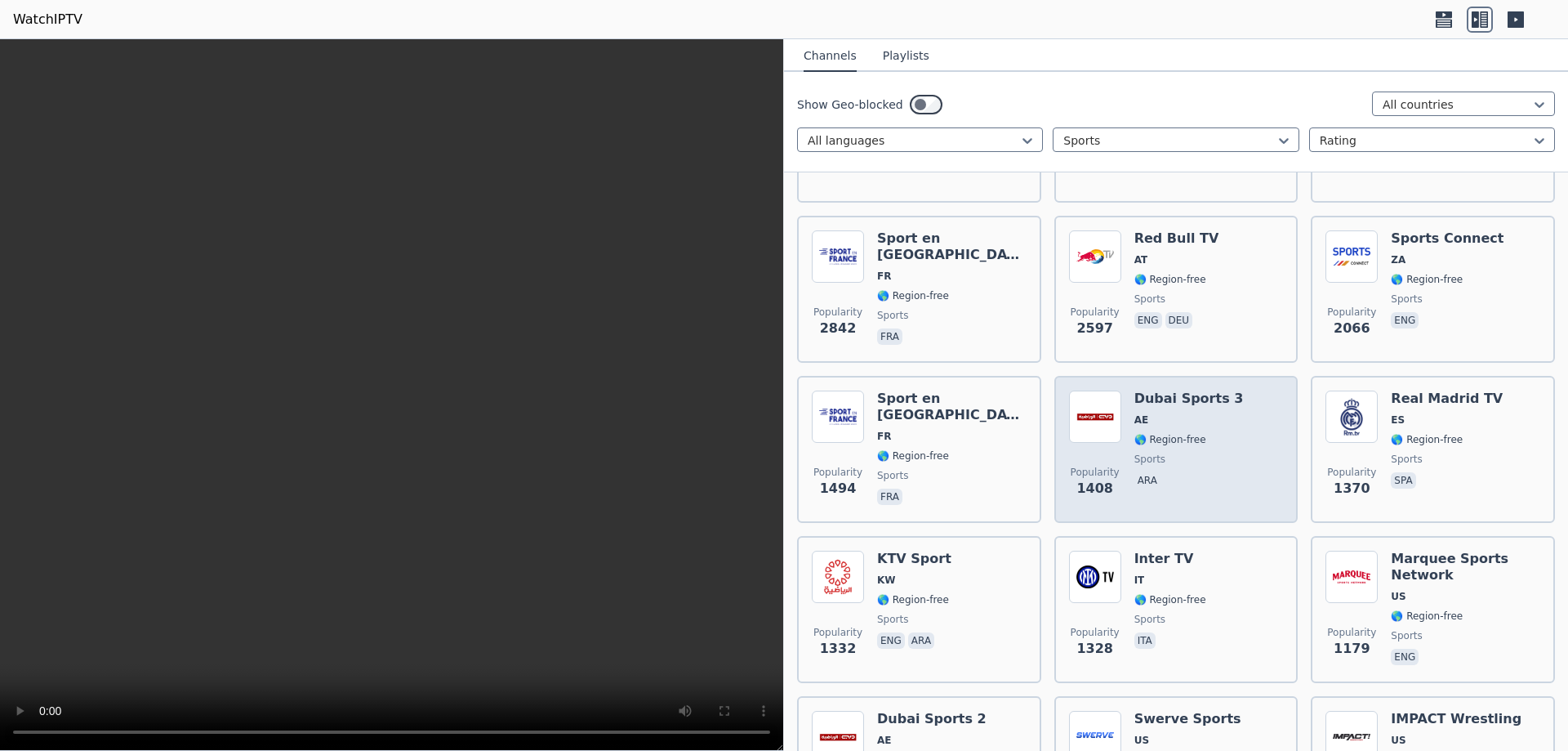
click at [1228, 447] on div "Popularity 1408 Dubai Sports 3 AE 🌎 Region-free sports ara" at bounding box center [1176, 449] width 214 height 118
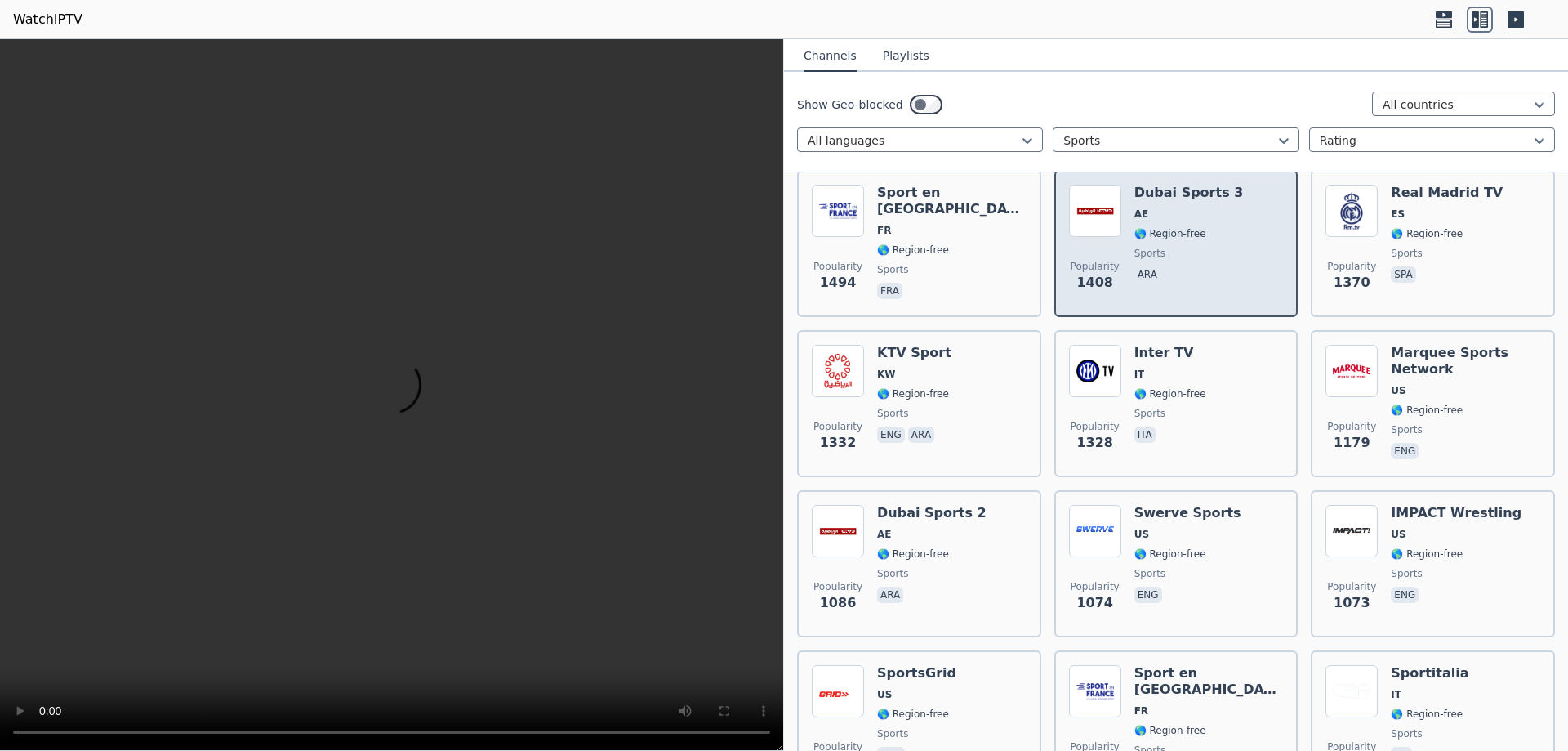
scroll to position [618, 0]
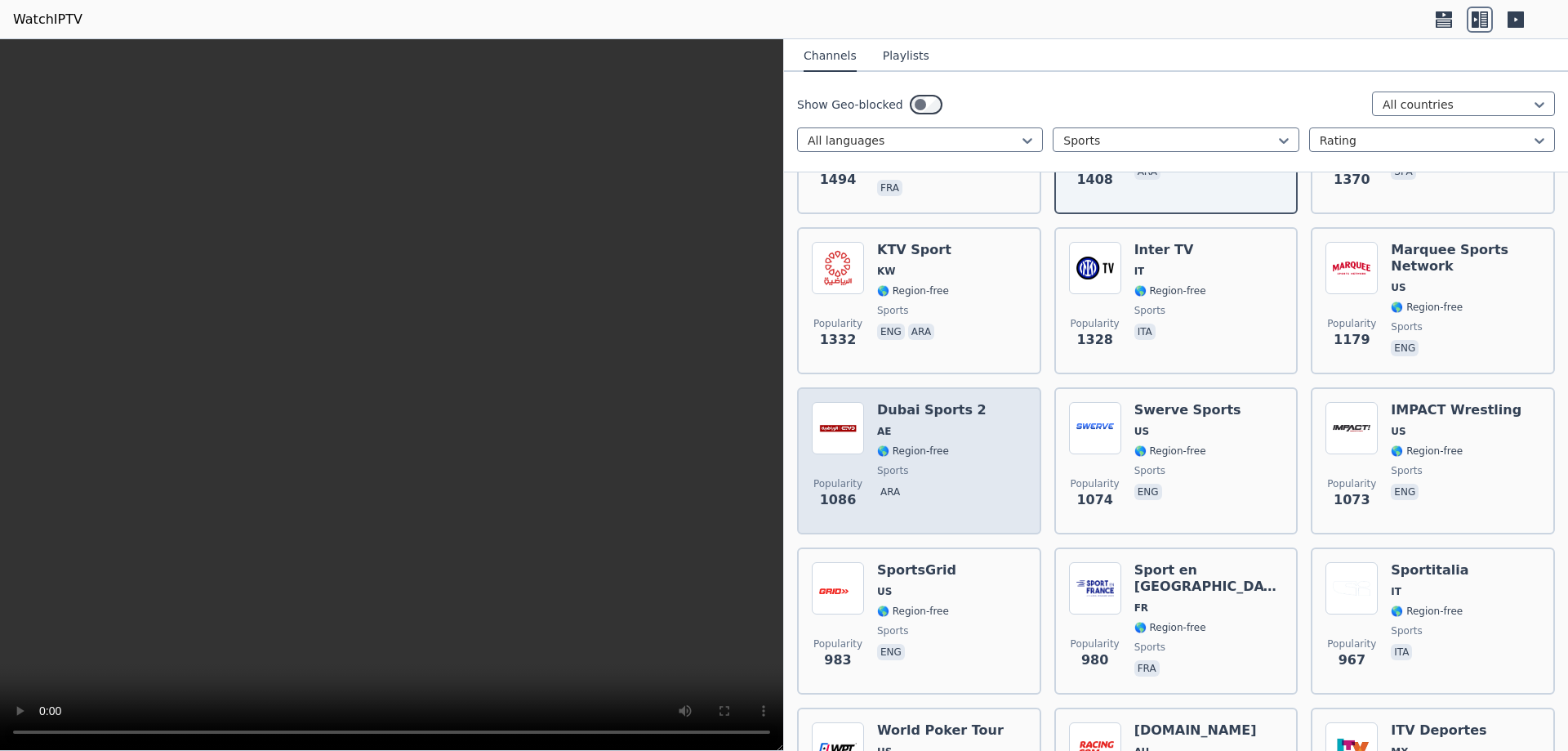
click at [969, 443] on div "Popularity 1086 Dubai Sports 2 AE 🌎 Region-free sports ara" at bounding box center [918, 461] width 214 height 118
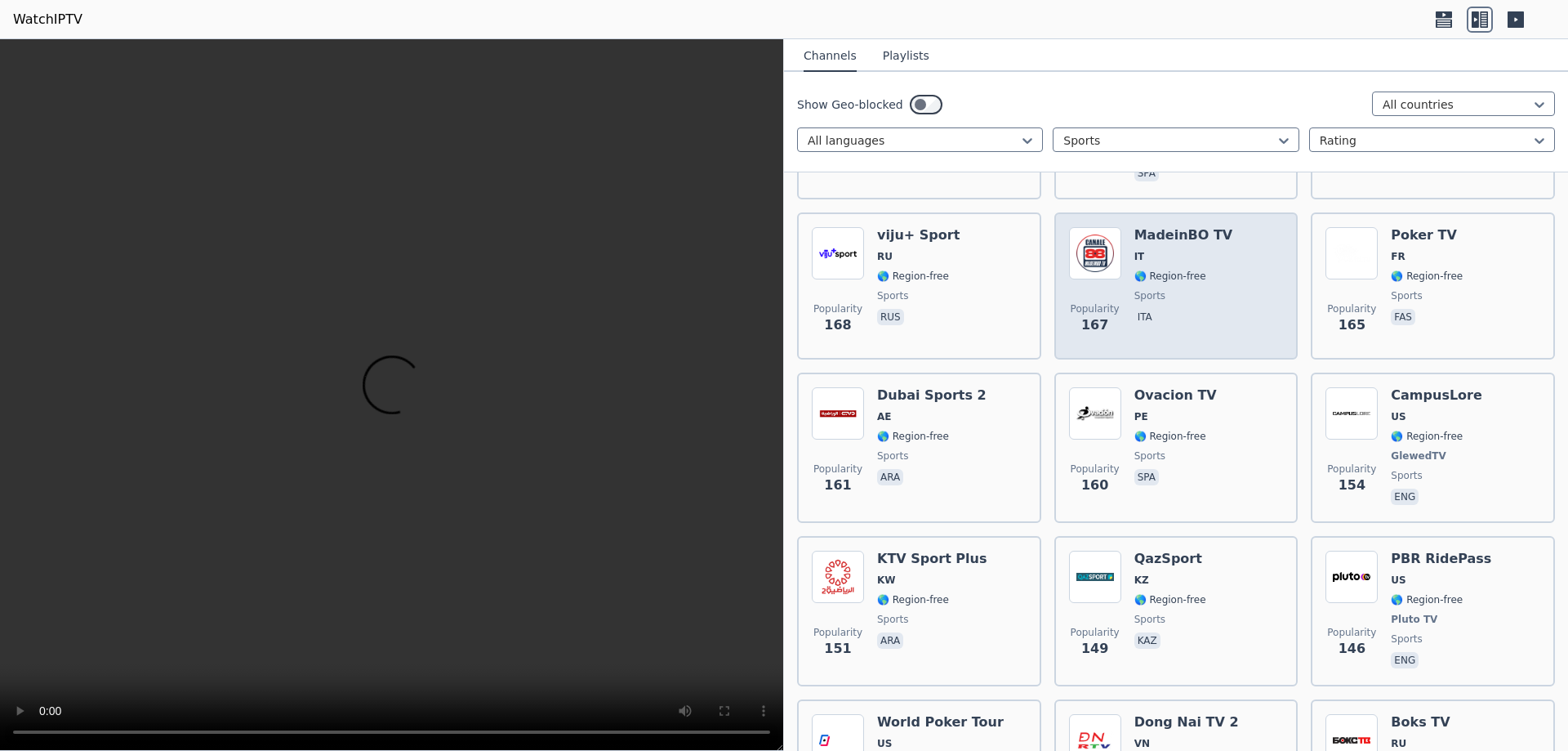
scroll to position [3603, 0]
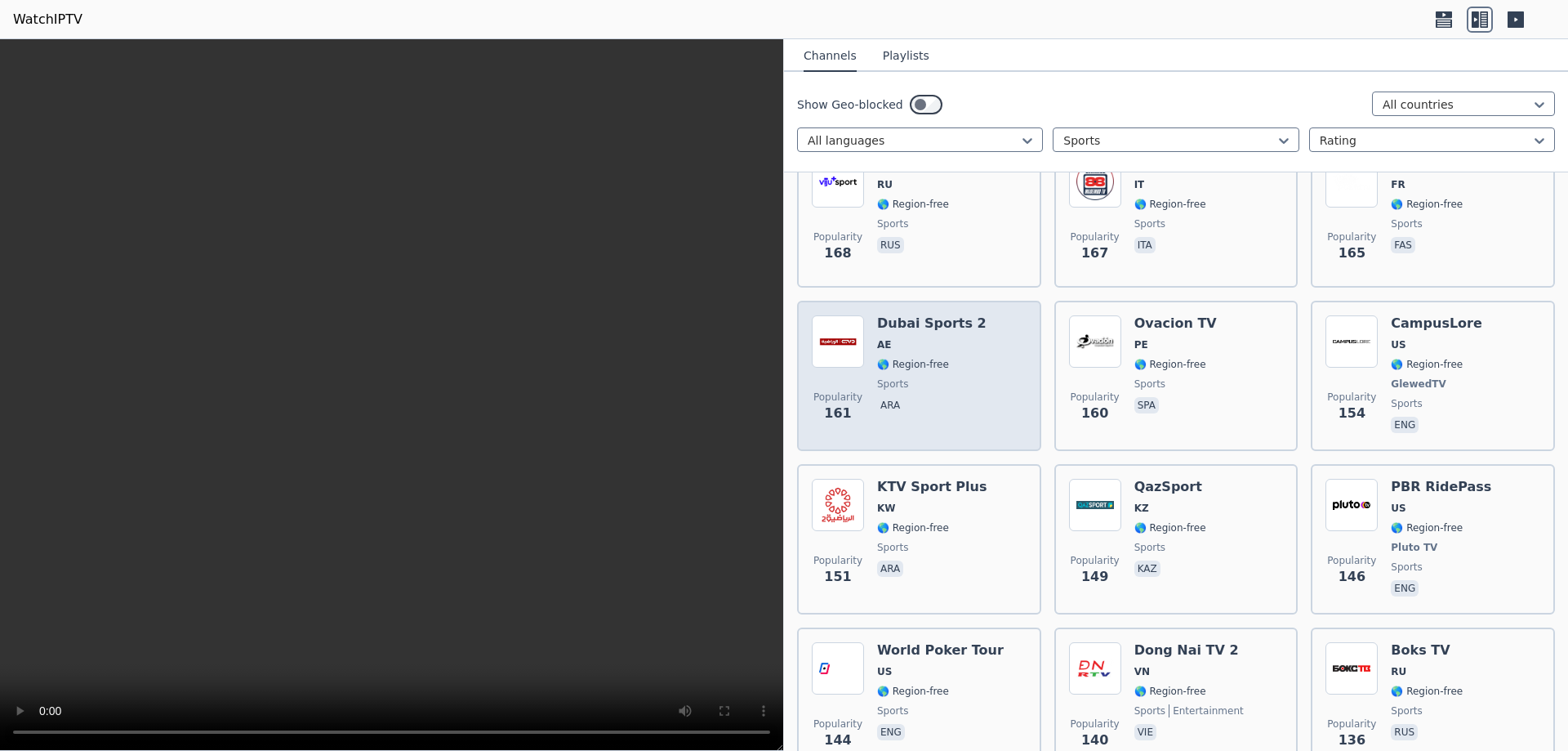
click at [851, 348] on img at bounding box center [837, 341] width 52 height 52
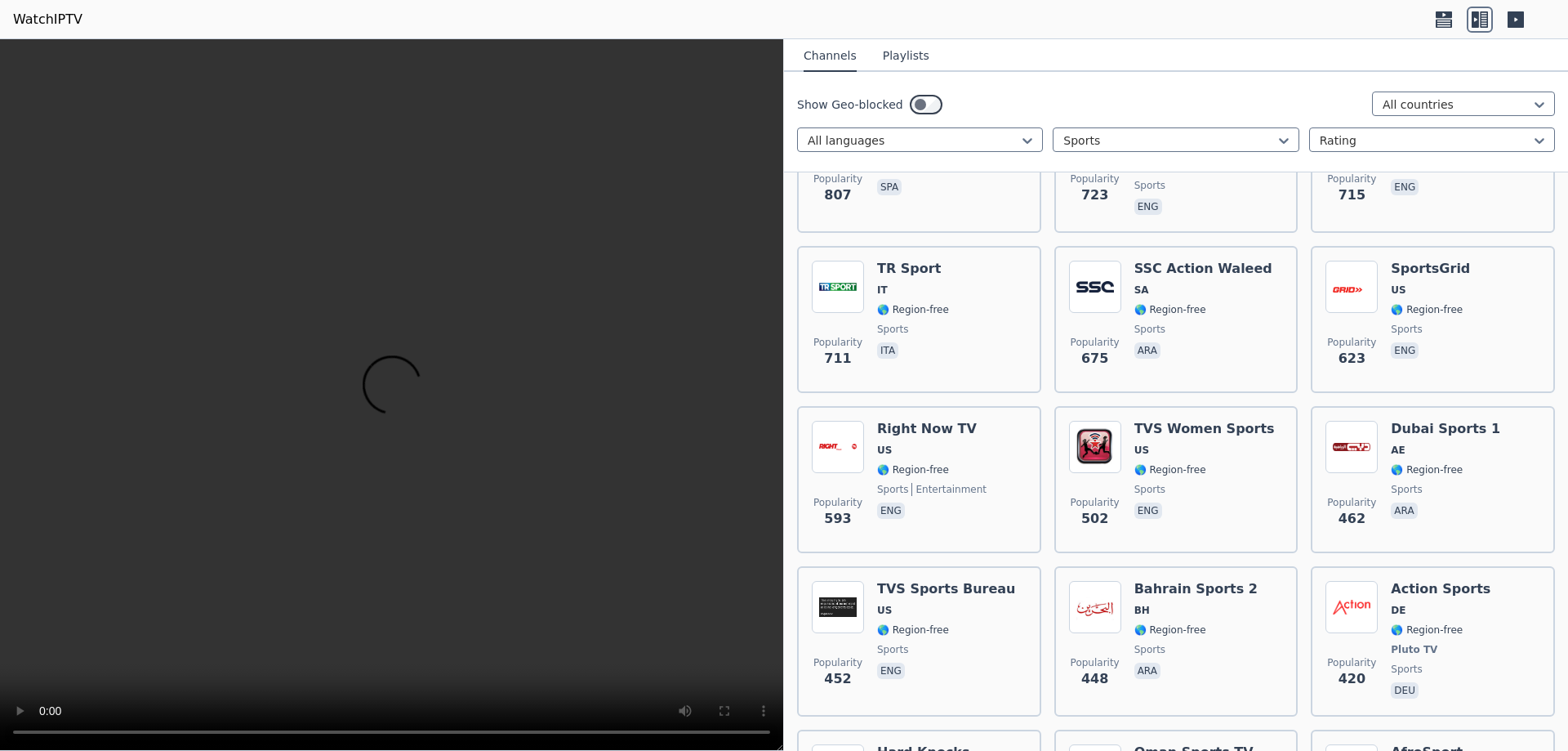
scroll to position [949, 0]
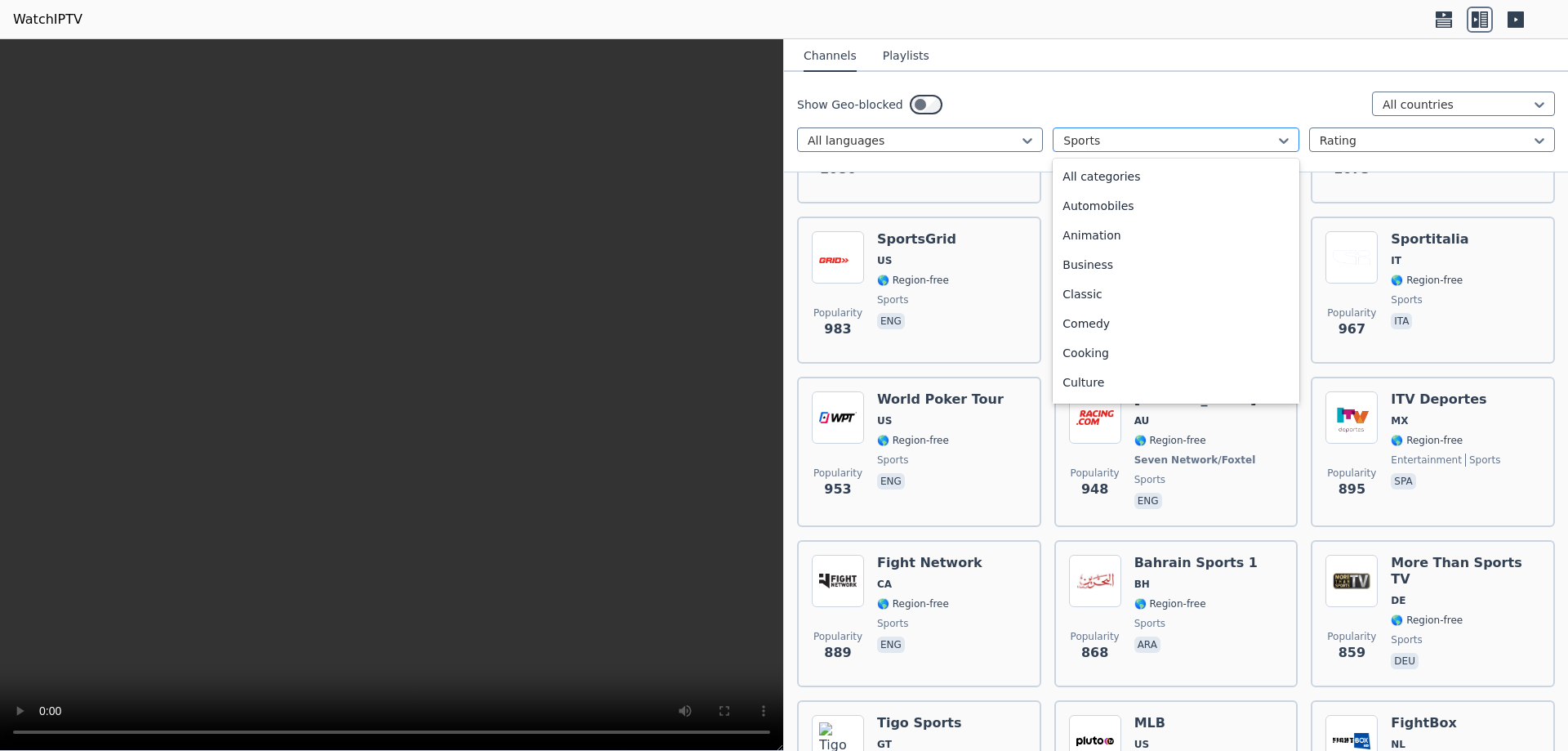
click at [1141, 148] on div at bounding box center [1170, 141] width 212 height 17
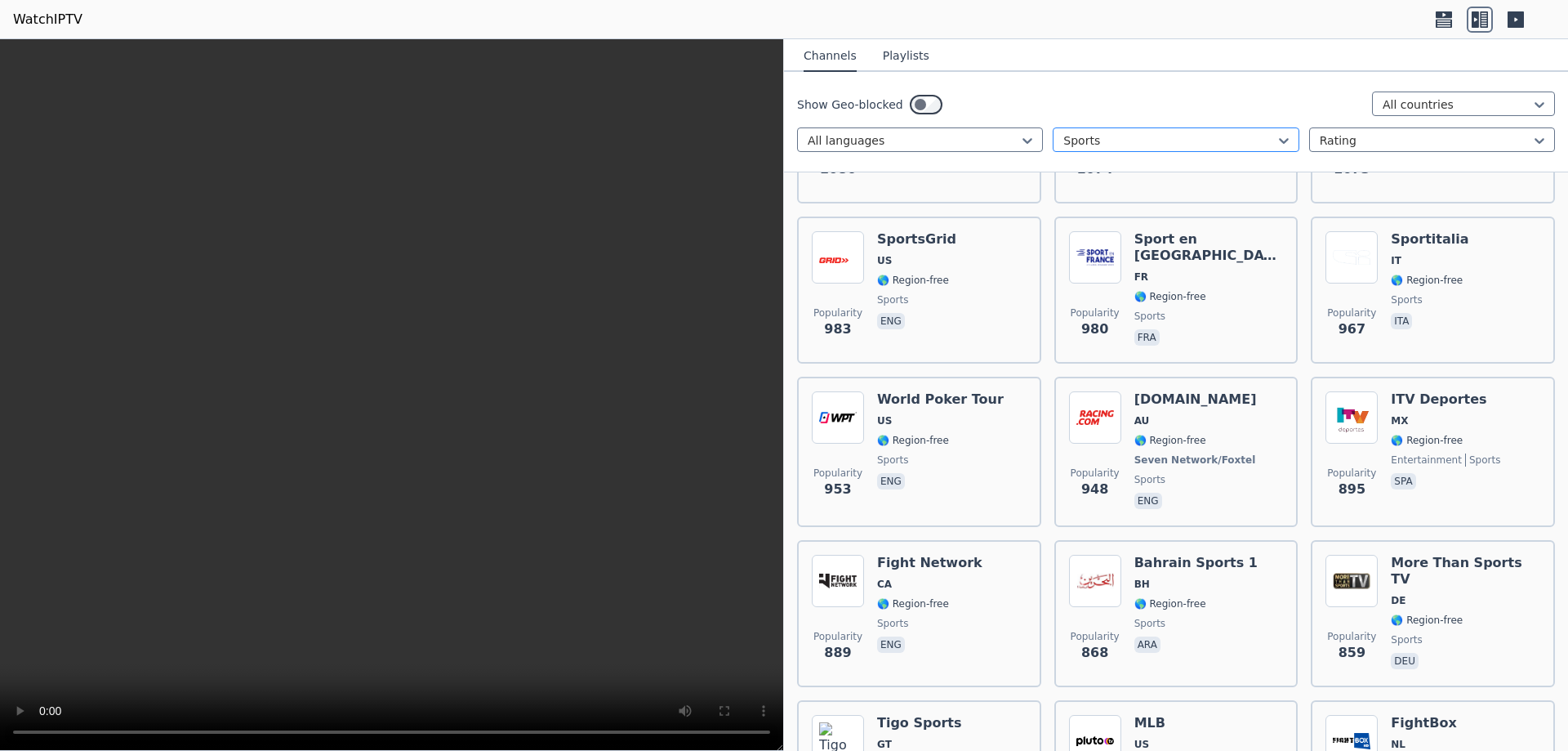
click at [1141, 148] on div at bounding box center [1170, 141] width 212 height 17
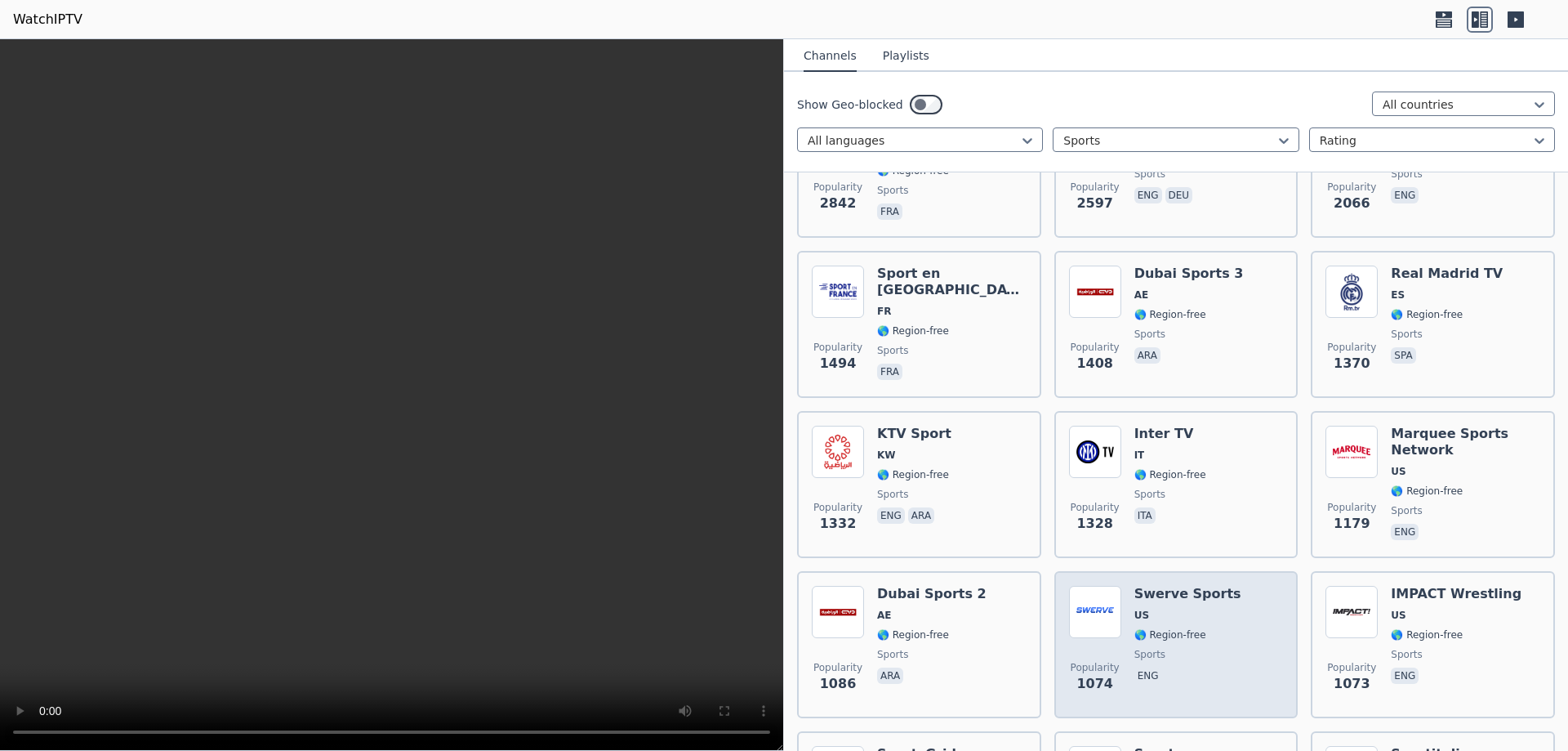
scroll to position [0, 0]
